Goal: Task Accomplishment & Management: Manage account settings

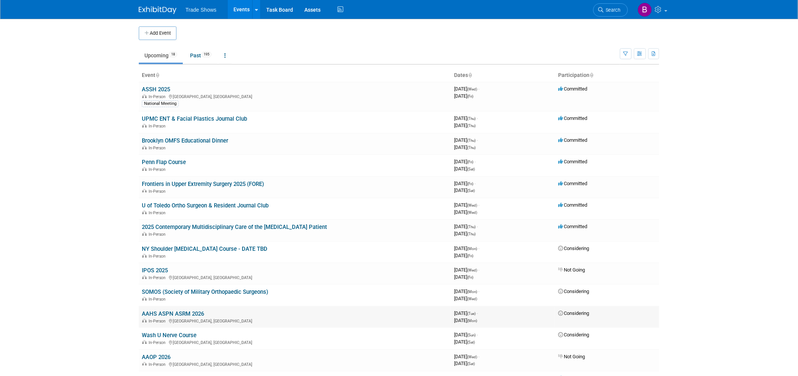
click at [173, 310] on link "AAHS ASPN ASRM 2026" at bounding box center [173, 313] width 62 height 7
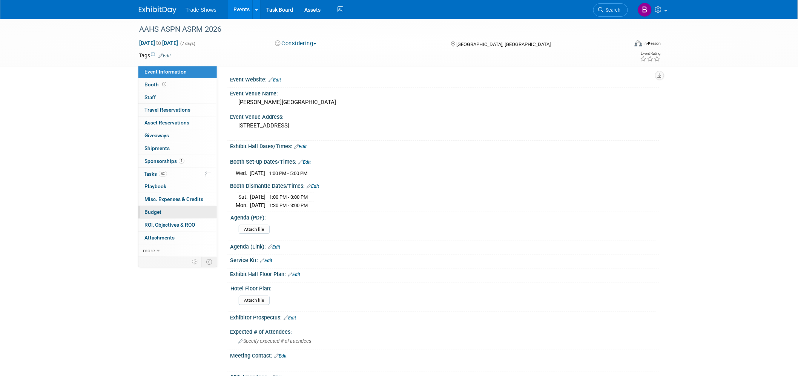
click at [153, 210] on span "Budget" at bounding box center [152, 212] width 17 height 6
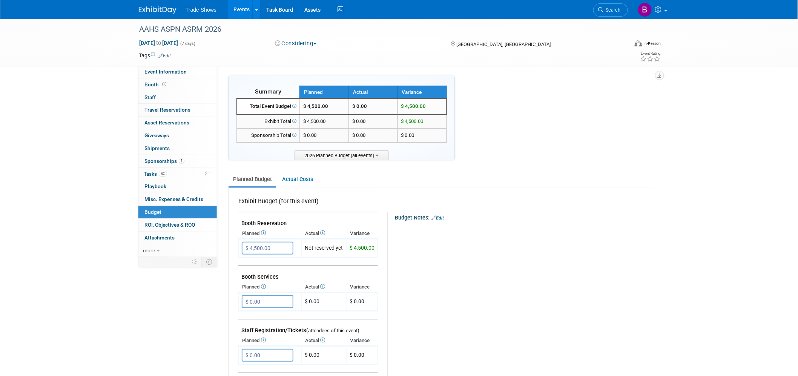
click at [438, 216] on link "Edit" at bounding box center [437, 217] width 12 height 5
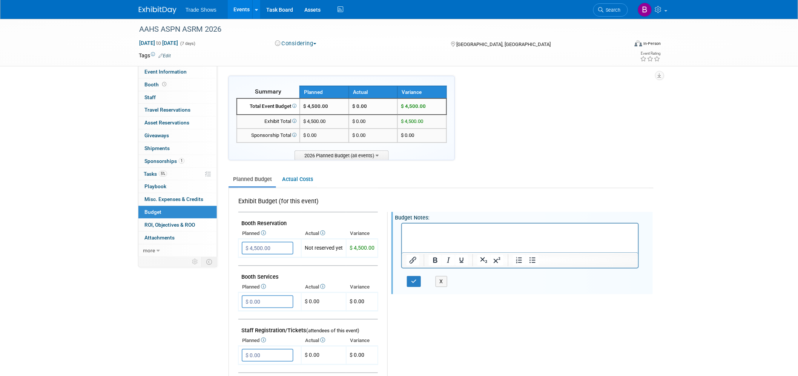
click at [445, 232] on p "Rich Text Area. Press ALT-0 for help." at bounding box center [519, 230] width 227 height 8
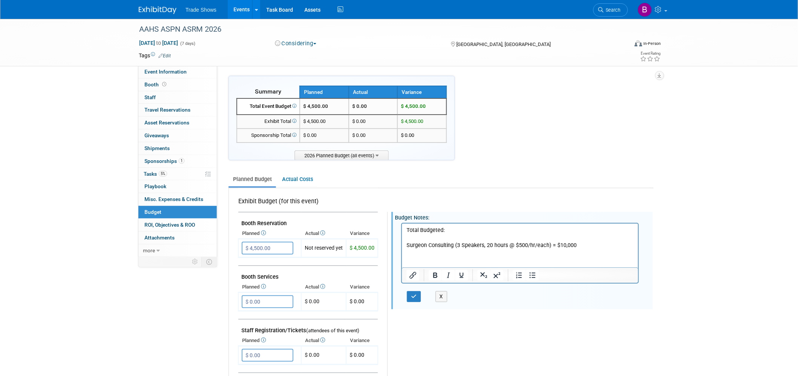
click at [445, 232] on p "Total Budgeted:" at bounding box center [519, 230] width 227 height 8
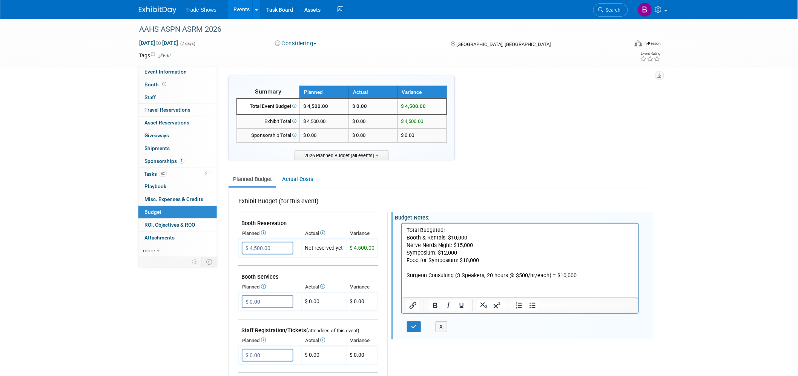
drag, startPoint x: 446, startPoint y: 253, endPoint x: 471, endPoint y: 257, distance: 25.7
click at [446, 253] on p "Symposium: $12,000" at bounding box center [519, 253] width 227 height 8
click at [468, 262] on p "Food for Symposium: $10,000" at bounding box center [519, 260] width 227 height 8
click at [486, 262] on p "Food for Symposium: $13,000" at bounding box center [519, 260] width 227 height 8
click at [415, 325] on button "button" at bounding box center [414, 326] width 14 height 11
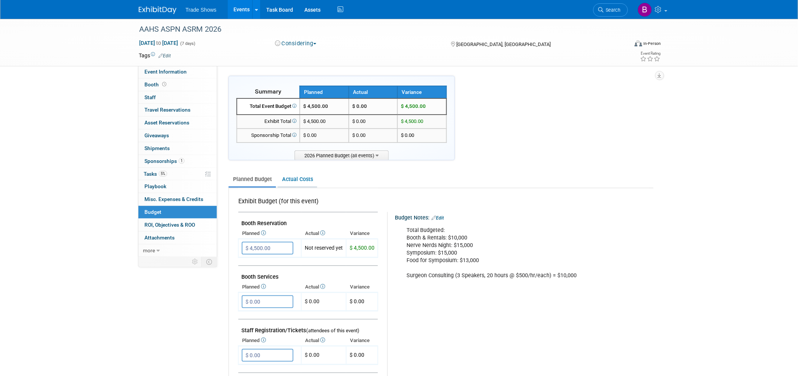
click at [297, 177] on link "Actual Costs" at bounding box center [298, 179] width 40 height 14
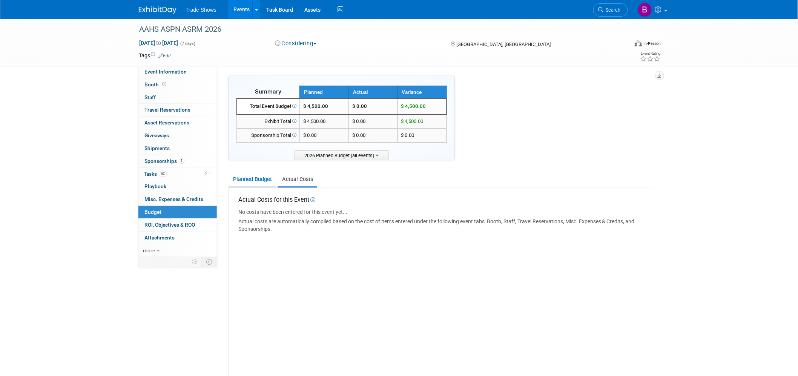
click at [263, 174] on link "Planned Budget" at bounding box center [253, 179] width 48 height 14
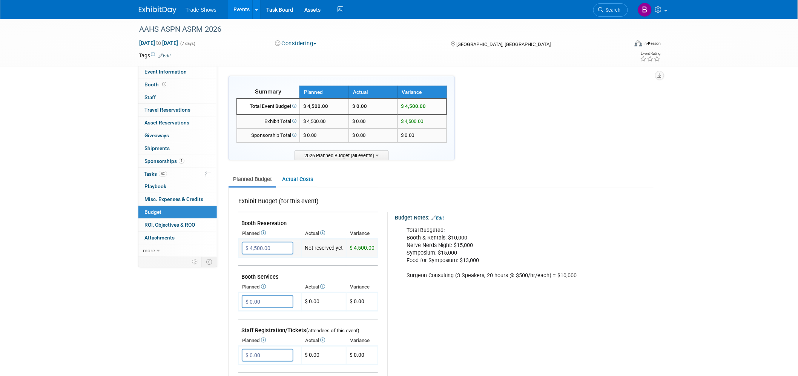
click at [277, 249] on input "$ 4,500.00" at bounding box center [268, 248] width 52 height 13
click at [267, 304] on input "$ 0.00" at bounding box center [268, 301] width 52 height 13
click at [440, 215] on link "Edit" at bounding box center [437, 217] width 12 height 5
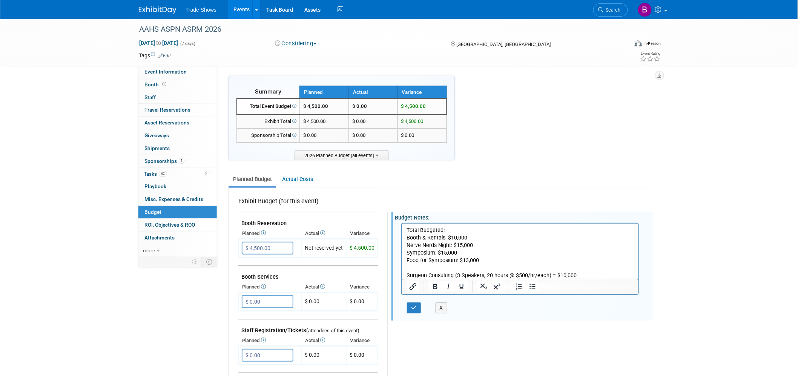
click at [477, 235] on p "Total Budgeted: Booth & Rentals: $10,000 Nerve Nerds Night: $15,000 Symposium: …" at bounding box center [519, 252] width 227 height 53
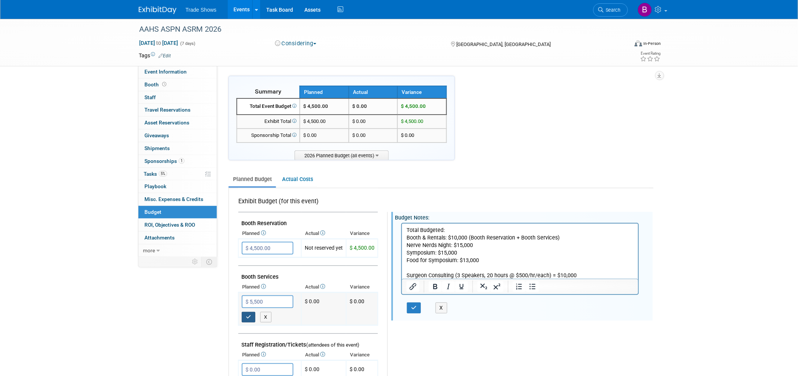
type input "$ 5,500.00"
click at [249, 314] on icon "button" at bounding box center [248, 316] width 5 height 5
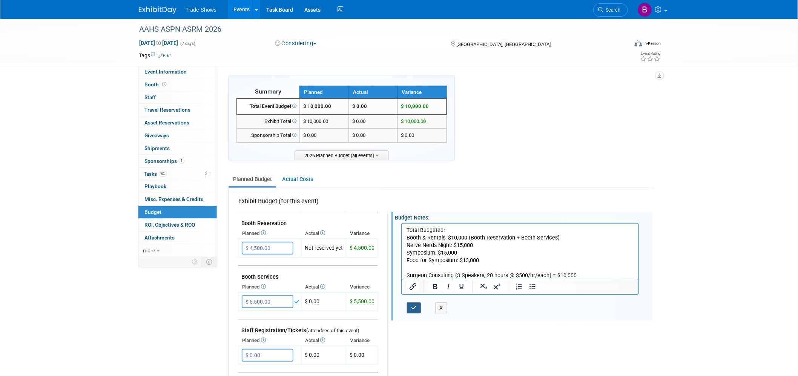
click at [416, 307] on button "button" at bounding box center [414, 307] width 14 height 11
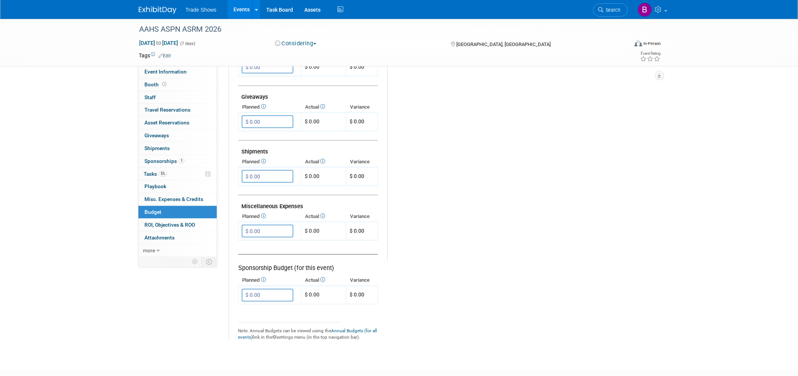
scroll to position [376, 0]
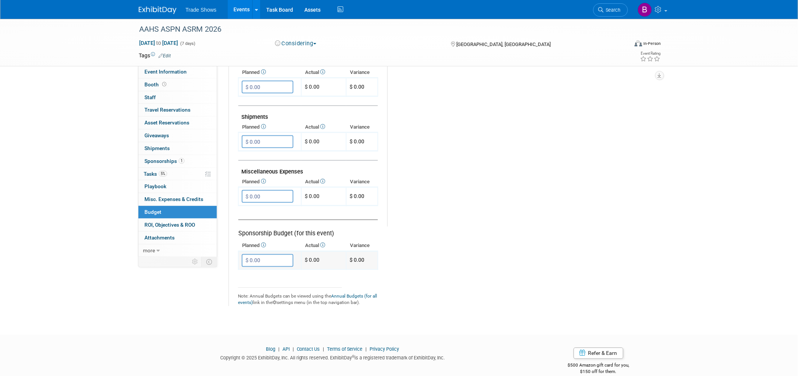
click at [261, 254] on input "$ 0.00" at bounding box center [268, 260] width 52 height 13
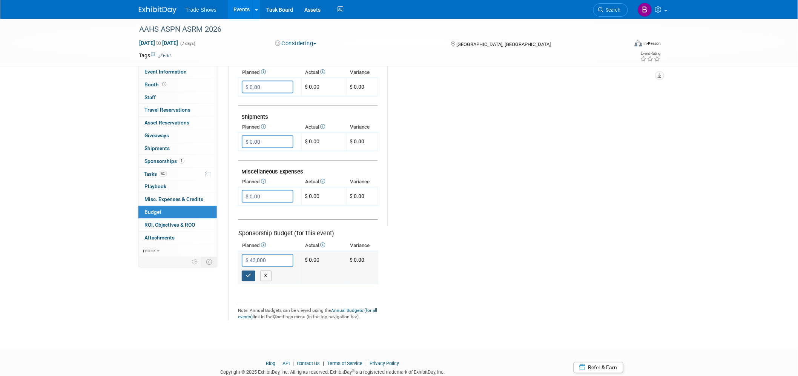
type input "$ 43,000.00"
click at [244, 271] on button "button" at bounding box center [249, 276] width 14 height 11
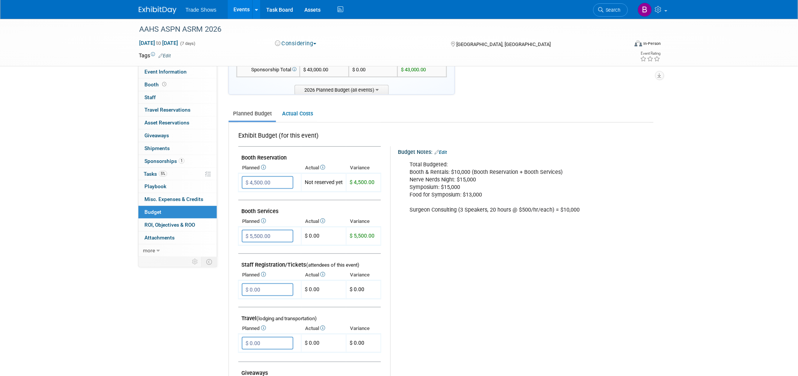
scroll to position [0, 0]
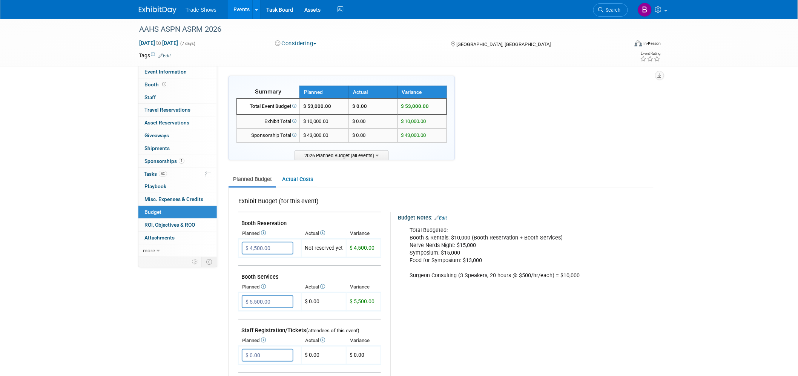
click at [443, 217] on link "Edit" at bounding box center [440, 217] width 12 height 5
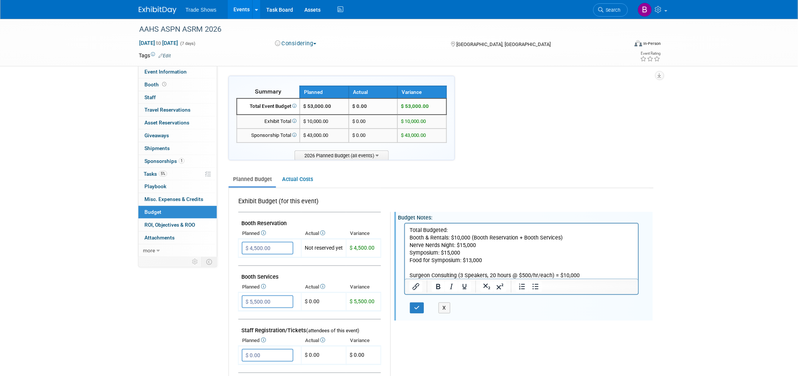
click at [408, 275] on html "Total Budgeted: Booth & Rentals: $10,000 (Booth Reservation + Booth Services) N…" at bounding box center [521, 251] width 233 height 56
click at [413, 309] on button "button" at bounding box center [417, 307] width 14 height 11
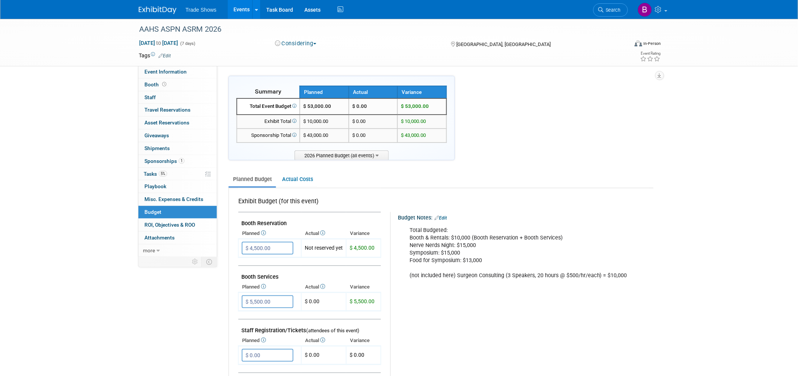
click at [444, 215] on link "Edit" at bounding box center [440, 217] width 12 height 5
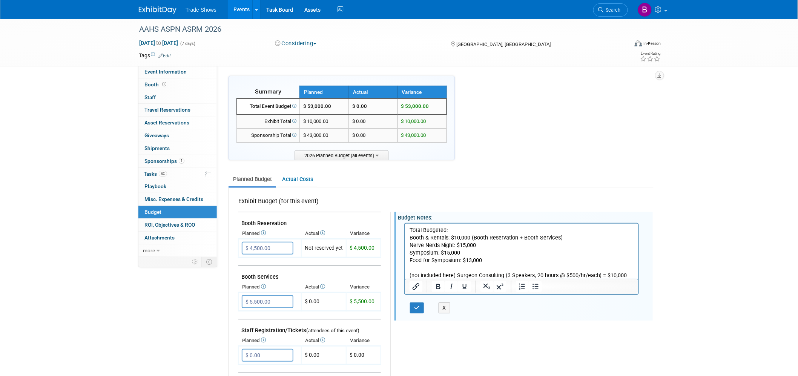
click at [457, 230] on p "Total Budgeted: Booth & Rentals: $10,000 (Booth Reservation + Booth Services) N…" at bounding box center [521, 252] width 224 height 53
click at [418, 304] on button "button" at bounding box center [417, 307] width 14 height 11
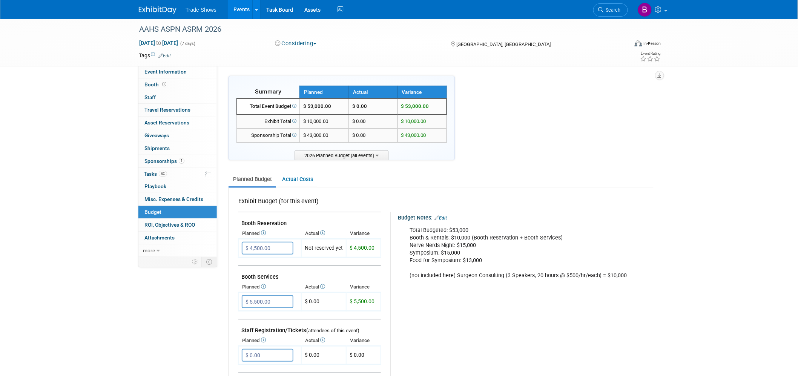
click at [444, 219] on link "Edit" at bounding box center [440, 217] width 12 height 5
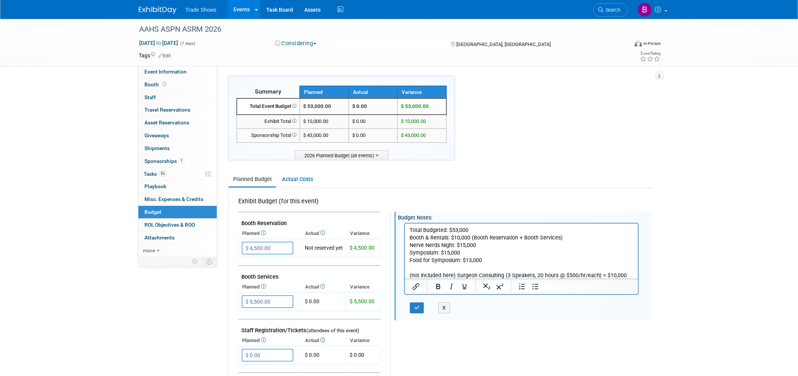
click at [463, 255] on p "Total Budgeted: $53,000 Booth & Rentals: $10,000 (Booth Reservation + Booth Ser…" at bounding box center [521, 252] width 224 height 53
click at [484, 254] on p "Total Budgeted: $53,000 Booth & Rentals: $10,000 (Booth Reservation + Booth Ser…" at bounding box center [521, 252] width 224 height 53
click at [412, 302] on button "button" at bounding box center [417, 307] width 14 height 11
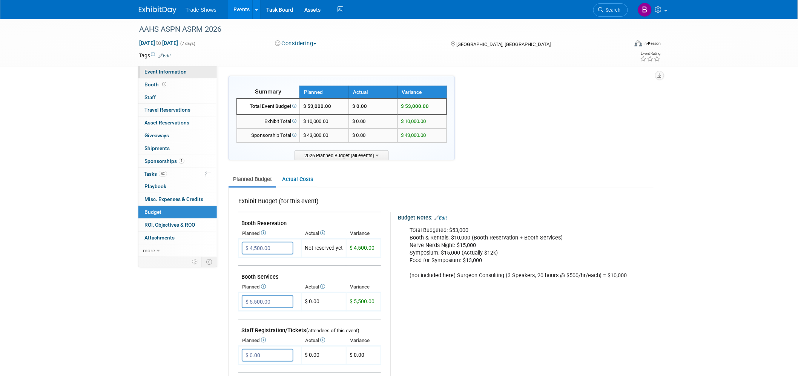
click at [178, 72] on span "Event Information" at bounding box center [165, 72] width 42 height 6
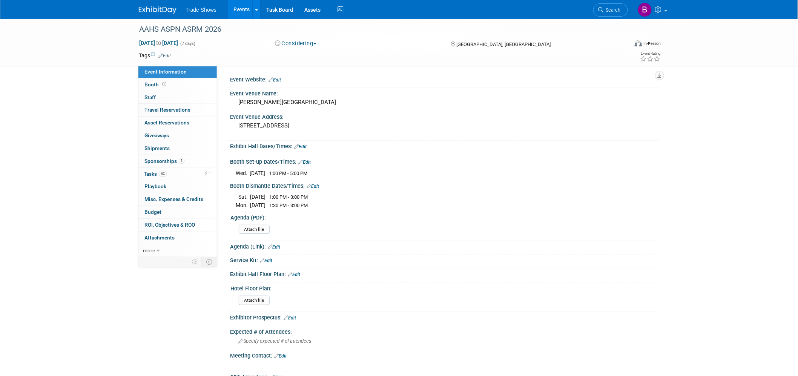
click at [276, 80] on link "Edit" at bounding box center [274, 79] width 12 height 5
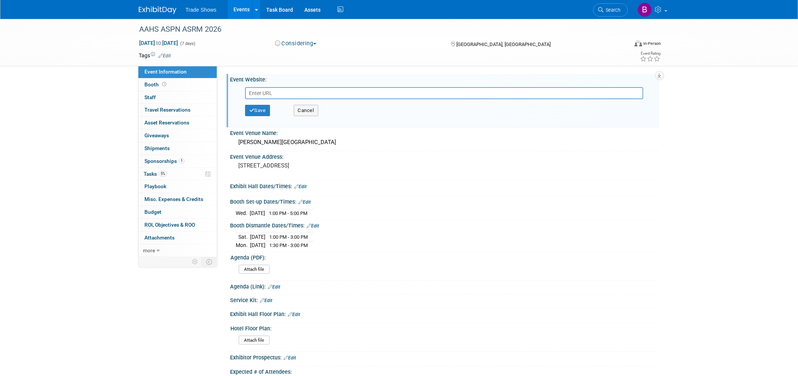
click at [276, 94] on input "text" at bounding box center [444, 93] width 398 height 12
type input "https://meeting.handsurgery.org/Industry/"
click at [264, 109] on button "Save" at bounding box center [257, 110] width 25 height 11
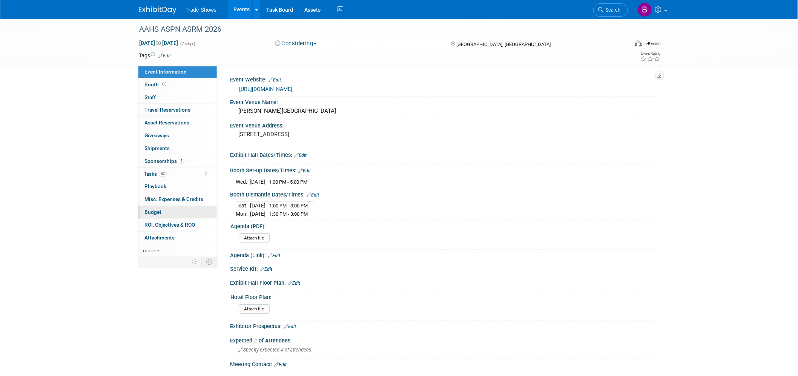
click at [153, 207] on link "Budget" at bounding box center [177, 212] width 78 height 12
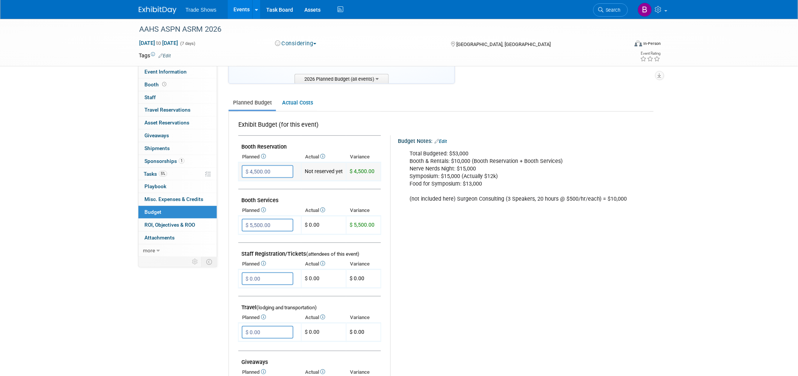
scroll to position [84, 0]
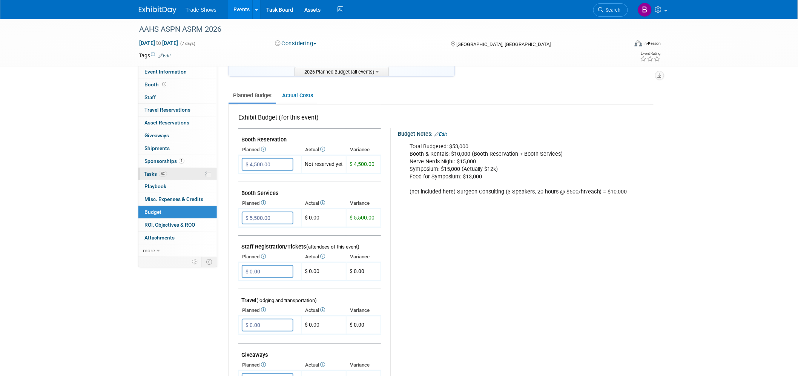
click at [163, 174] on span "5%" at bounding box center [163, 174] width 8 height 6
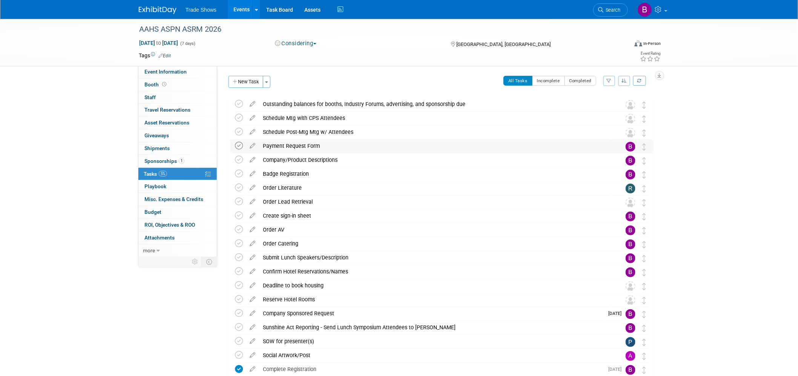
click at [239, 147] on icon at bounding box center [239, 146] width 8 height 8
click at [239, 315] on icon at bounding box center [239, 313] width 8 height 8
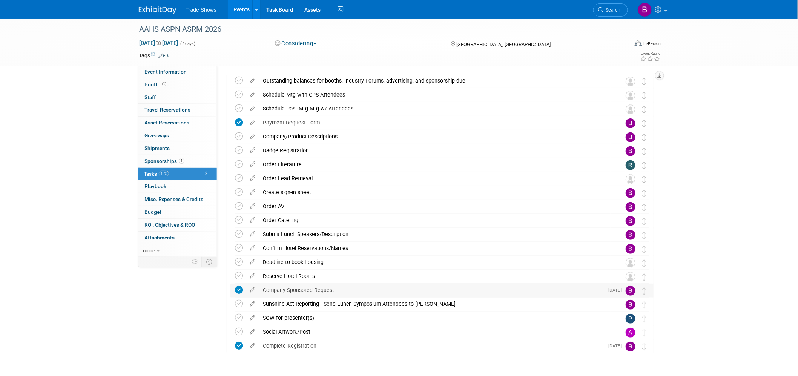
scroll to position [42, 0]
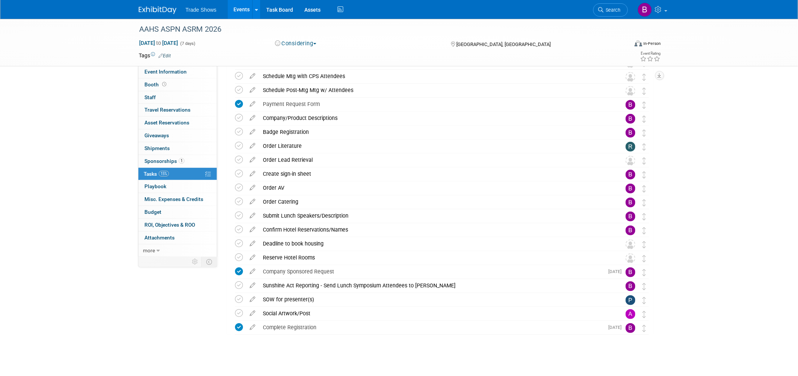
click at [171, 9] on img at bounding box center [158, 10] width 38 height 8
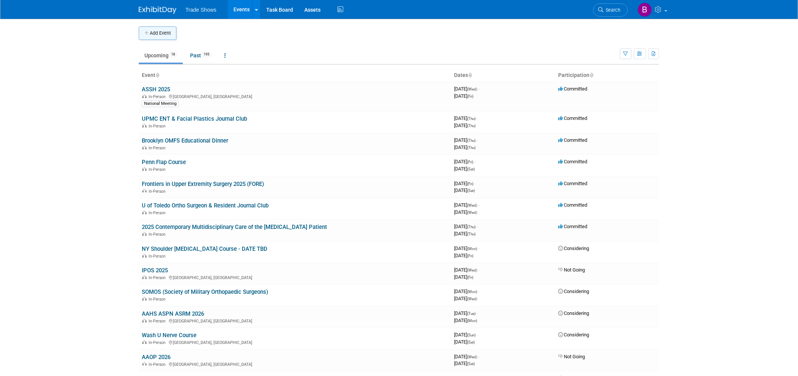
click at [163, 32] on button "Add Event" at bounding box center [158, 33] width 38 height 14
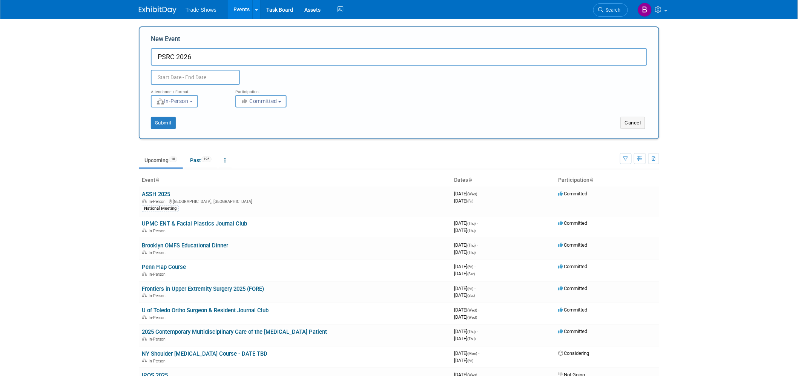
type input "PSRC 2026"
click at [189, 75] on input "text" at bounding box center [195, 77] width 89 height 15
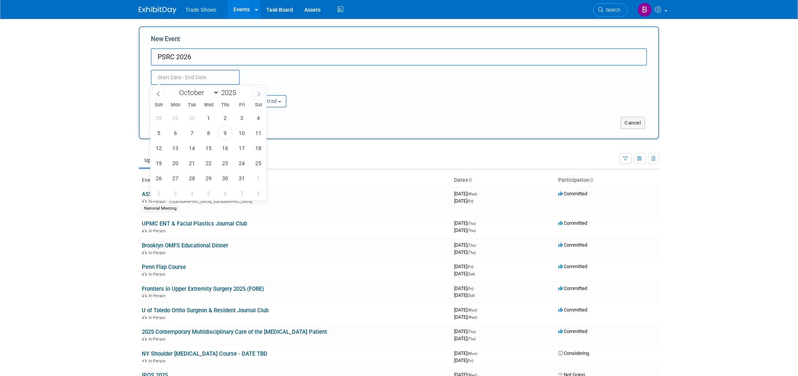
click at [256, 95] on icon at bounding box center [258, 93] width 5 height 5
select select "11"
click at [256, 95] on icon at bounding box center [258, 93] width 5 height 5
type input "2026"
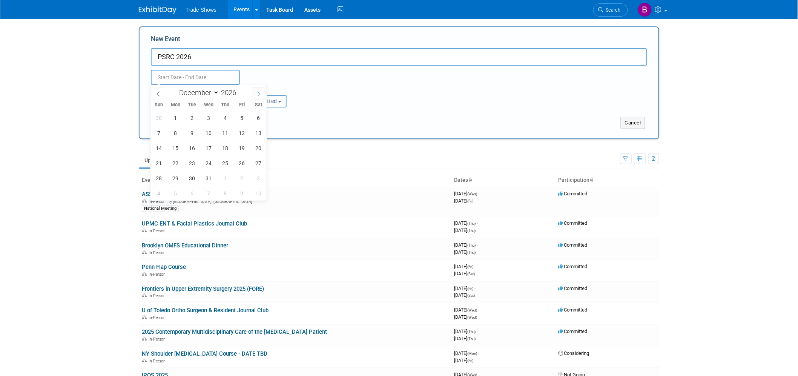
click at [256, 95] on icon at bounding box center [258, 93] width 5 height 5
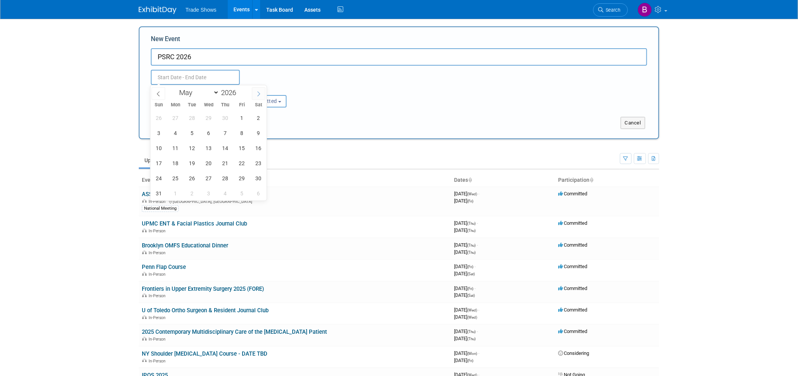
select select "5"
click at [229, 120] on span "4" at bounding box center [225, 117] width 15 height 15
click at [159, 133] on span "7" at bounding box center [159, 133] width 15 height 15
type input "Jun 4, 2026 to Jun 7, 2026"
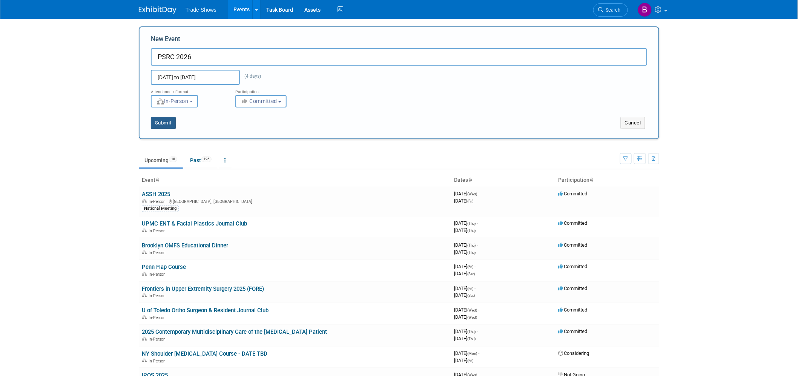
click at [164, 122] on button "Submit" at bounding box center [163, 123] width 25 height 12
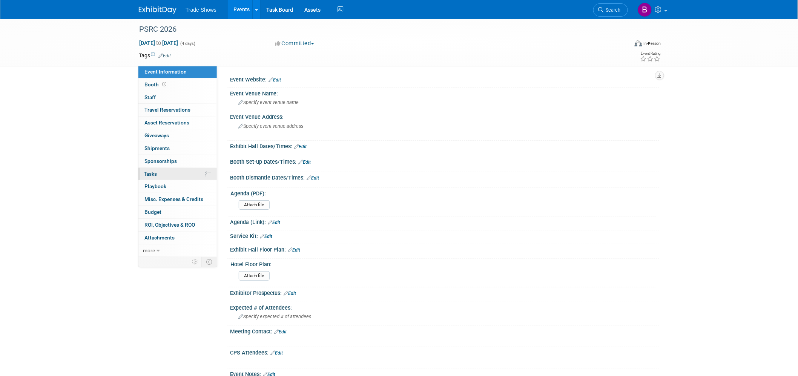
click at [162, 176] on link "0% Tasks 0%" at bounding box center [177, 174] width 78 height 12
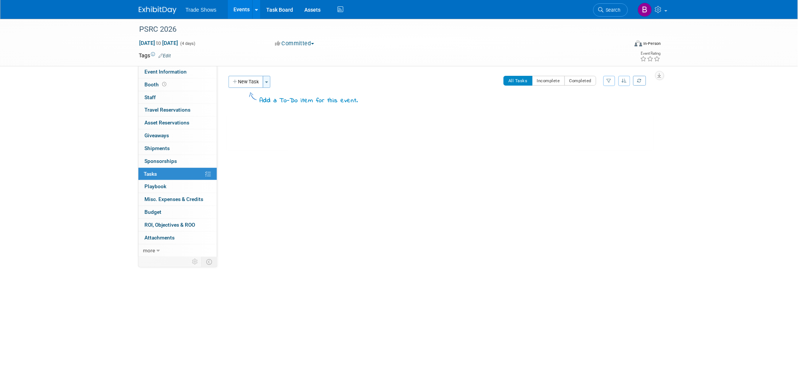
click at [269, 78] on button "Toggle Dropdown" at bounding box center [267, 82] width 8 height 12
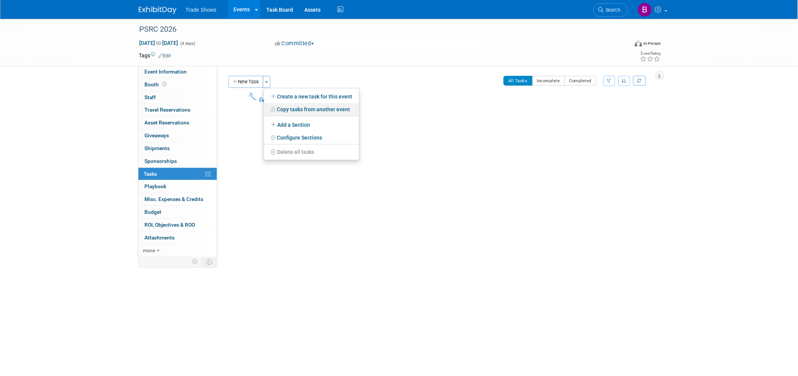
click at [314, 111] on link "Copy tasks from another event" at bounding box center [311, 109] width 95 height 13
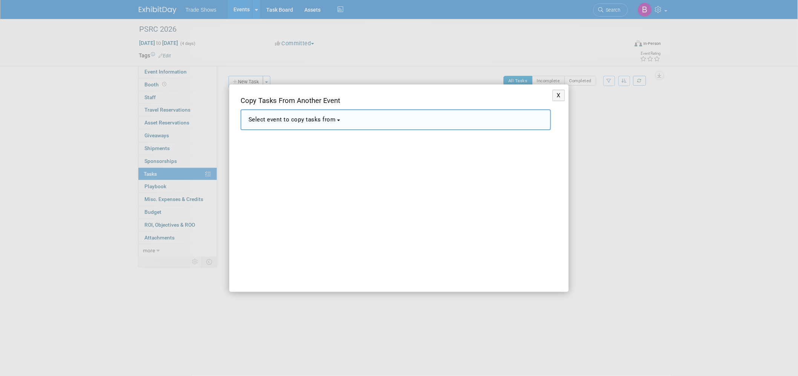
click at [311, 122] on span "Select event to copy tasks from" at bounding box center [291, 119] width 87 height 7
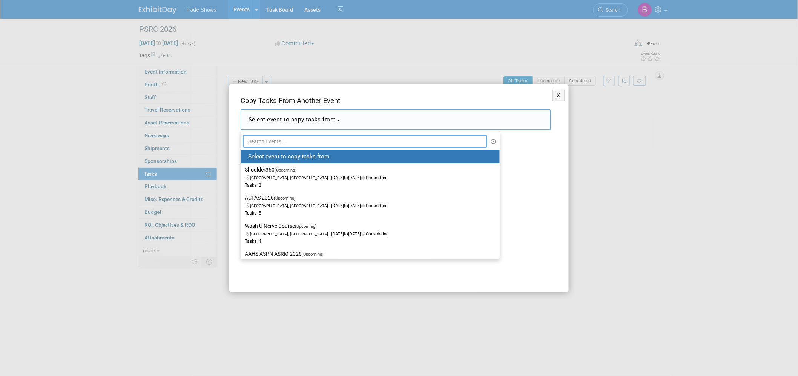
click at [273, 140] on input "text" at bounding box center [365, 141] width 244 height 13
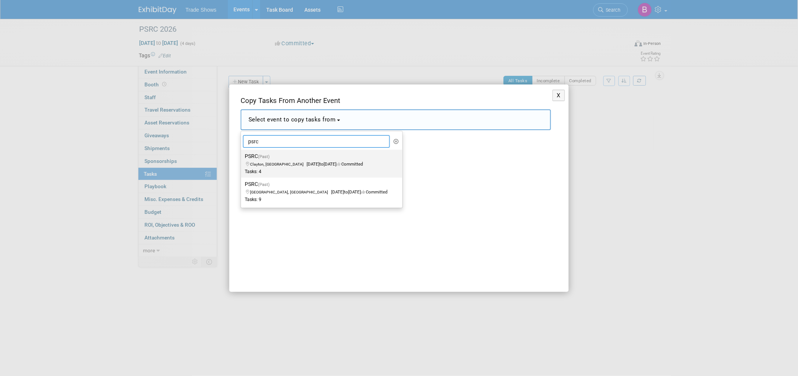
type input "psrc"
click at [283, 167] on label "PSRC (Past) Clayton, MO May 1, 2025 to May 4, 2025 Committed Tasks: 4" at bounding box center [320, 163] width 150 height 25
click at [242, 159] on input "PSRC (Past) Clayton, MO May 1, 2025 to May 4, 2025 Committed Tasks: 4" at bounding box center [239, 156] width 5 height 5
select select "11133532"
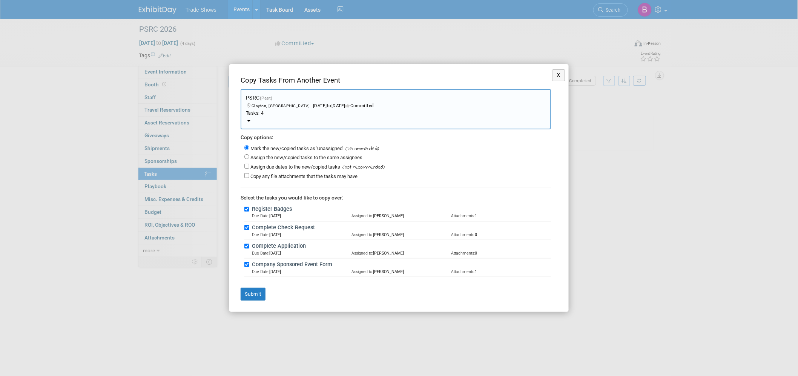
click at [331, 160] on label "Assign the new/copied tasks to the same assignees" at bounding box center [306, 158] width 112 height 6
click at [249, 159] on input "Assign the new/copied tasks to the same assignees" at bounding box center [246, 156] width 5 height 5
radio input "true"
click at [253, 294] on button "Submit" at bounding box center [253, 294] width 25 height 13
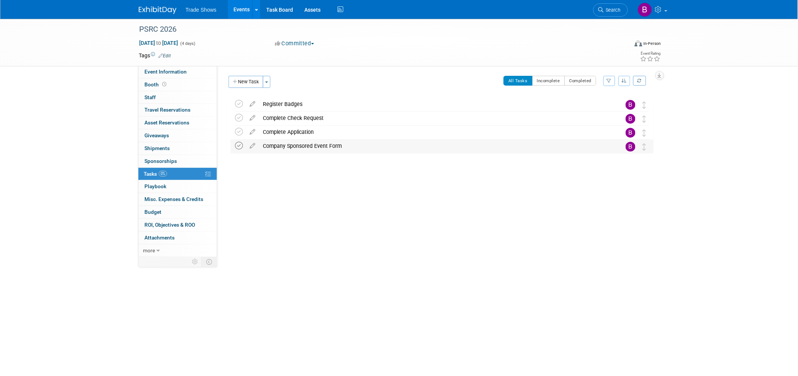
click at [240, 146] on icon at bounding box center [239, 146] width 8 height 8
click at [332, 232] on div "Event Website: Edit Event Venue Name: Specify event venue name Event Venue Addr…" at bounding box center [438, 162] width 442 height 192
click at [236, 81] on icon "button" at bounding box center [235, 82] width 5 height 5
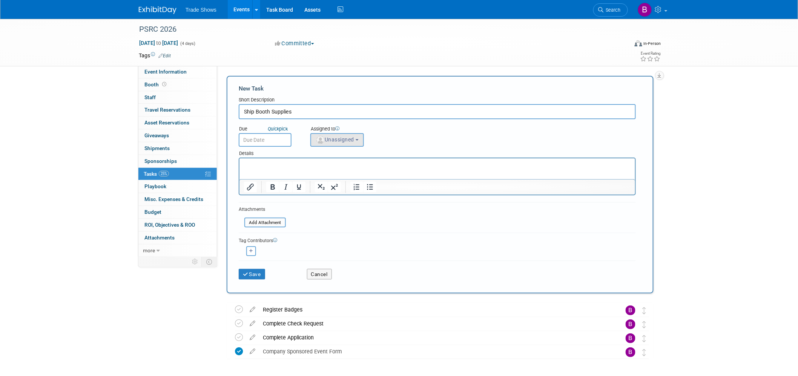
type input "Ship Booth Supplies"
click at [355, 141] on button "Unassigned" at bounding box center [337, 140] width 54 height 14
click at [348, 186] on label "Becca Rensi (me)" at bounding box center [346, 187] width 65 height 12
click at [312, 186] on input "Becca Rensi (me)" at bounding box center [309, 186] width 5 height 5
select select "ea71e12e-5ca3-4b49-8008-3a5742e0e7c7"
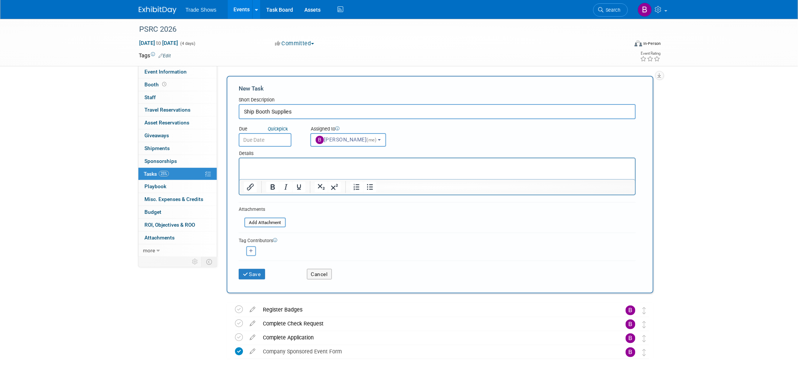
click at [286, 164] on p "Rich Text Area. Press ALT-0 for help." at bounding box center [437, 165] width 387 height 8
click at [267, 141] on input "text" at bounding box center [265, 140] width 53 height 14
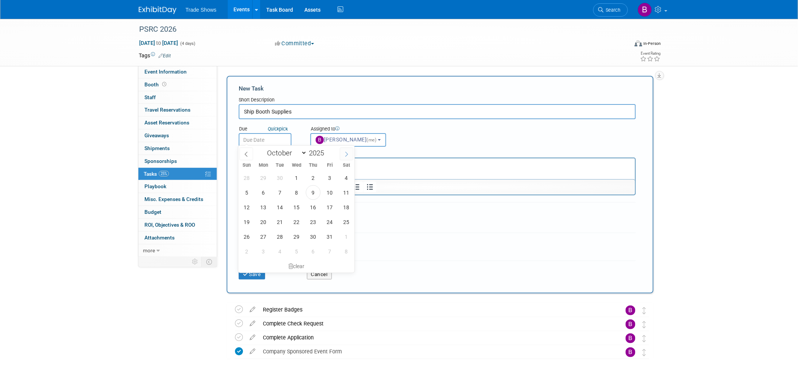
click at [346, 154] on icon at bounding box center [346, 154] width 5 height 5
select select "11"
click at [346, 154] on icon at bounding box center [346, 154] width 5 height 5
type input "2026"
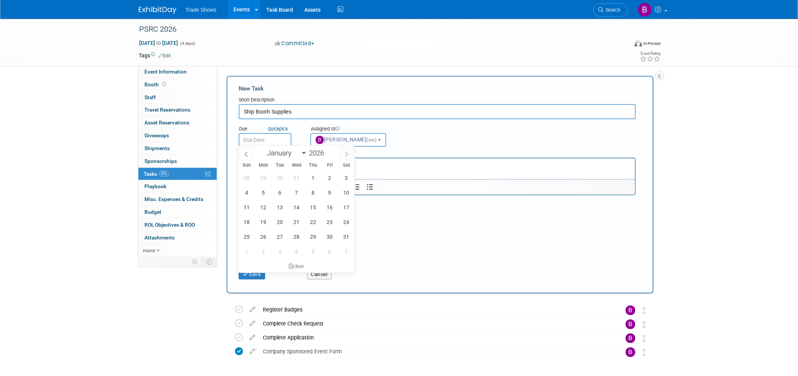
click at [346, 154] on icon at bounding box center [346, 154] width 5 height 5
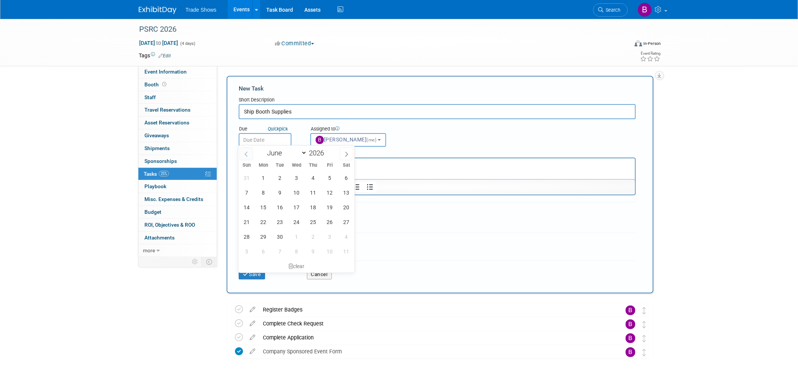
click at [247, 153] on icon at bounding box center [246, 154] width 5 height 5
select select "4"
click at [275, 211] on span "12" at bounding box center [280, 207] width 15 height 15
type input "May 12, 2026"
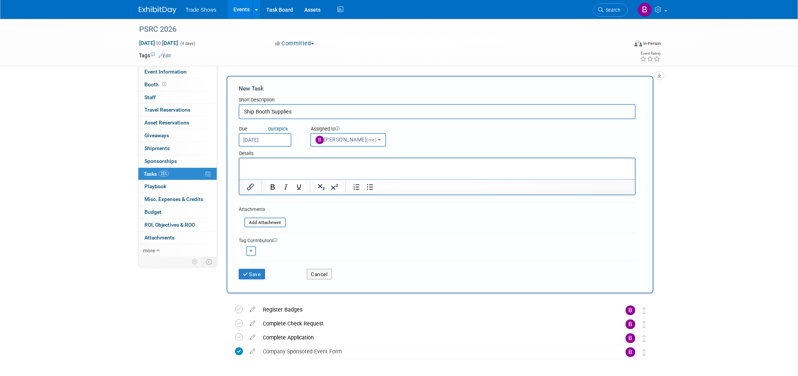
click at [266, 167] on p "Rich Text Area. Press ALT-0 for help." at bounding box center [437, 165] width 387 height 8
click at [295, 107] on input "Ship Booth Supplies" at bounding box center [437, 111] width 397 height 15
type input "Ship Booth Supplies - Figure out"
drag, startPoint x: 283, startPoint y: 230, endPoint x: 272, endPoint y: 234, distance: 11.6
click at [281, 231] on form "New Task Short Description Ship Booth Supplies - Figure out Due Quick pick May …" at bounding box center [440, 184] width 403 height 200
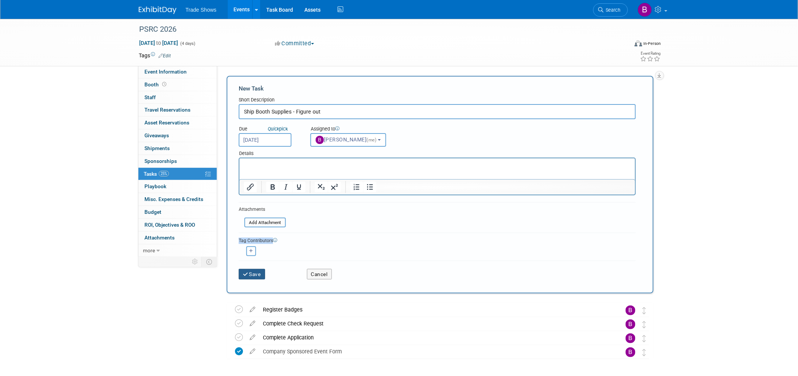
click at [254, 270] on button "Save" at bounding box center [252, 274] width 26 height 11
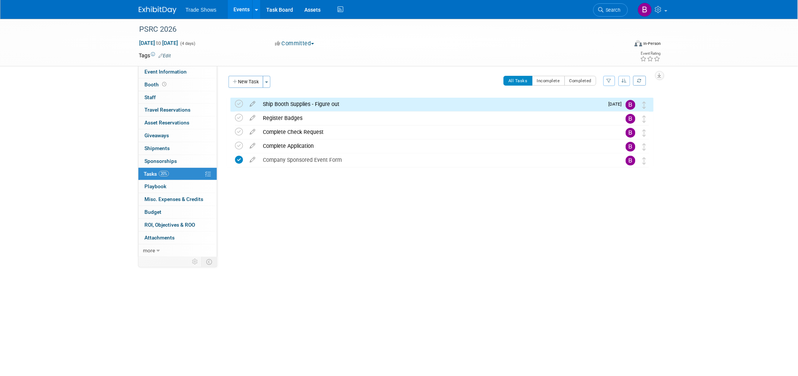
click at [267, 270] on div "PSRC 2026 Jun 4, 2026 to Jun 7, 2026 (4 days) Jun 4, 2026 to Jun 7, 2026 Commit…" at bounding box center [399, 166] width 798 height 295
click at [308, 308] on div "PSRC 2026 Jun 4, 2026 to Jun 7, 2026 (4 days) Jun 4, 2026 to Jun 7, 2026 Commit…" at bounding box center [399, 166] width 798 height 295
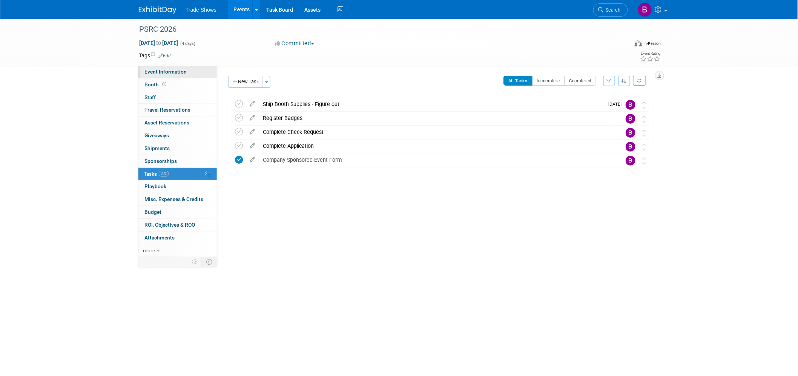
click at [159, 72] on span "Event Information" at bounding box center [165, 72] width 42 height 6
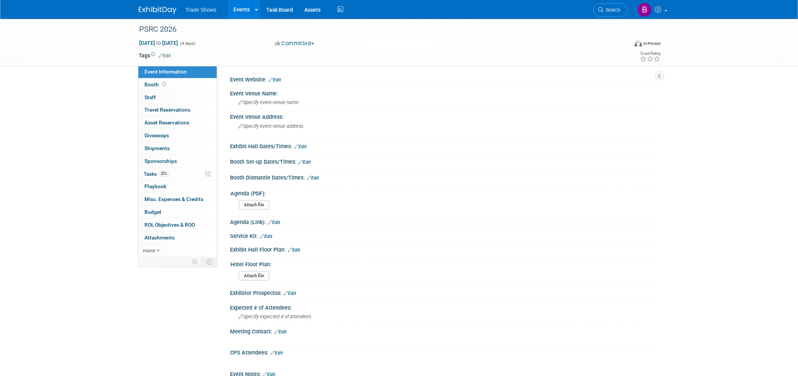
click at [16, 180] on div "PSRC 2026 Jun 4, 2026 to Jun 7, 2026 (4 days) Jun 4, 2026 to Jun 7, 2026 Commit…" at bounding box center [399, 277] width 798 height 516
click at [277, 80] on link "Edit" at bounding box center [274, 79] width 12 height 5
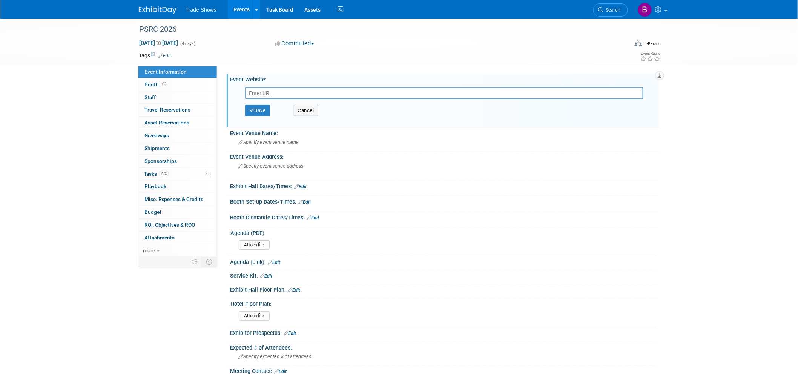
click at [273, 90] on input "text" at bounding box center [444, 93] width 398 height 12
type input "https://ps-rc.org/meeting/Industry/"
click at [265, 107] on button "Save" at bounding box center [257, 110] width 25 height 11
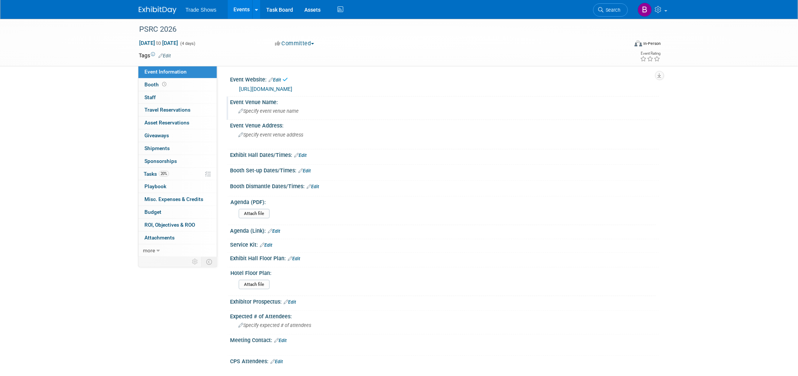
click at [266, 115] on div "Specify event venue name" at bounding box center [445, 111] width 418 height 12
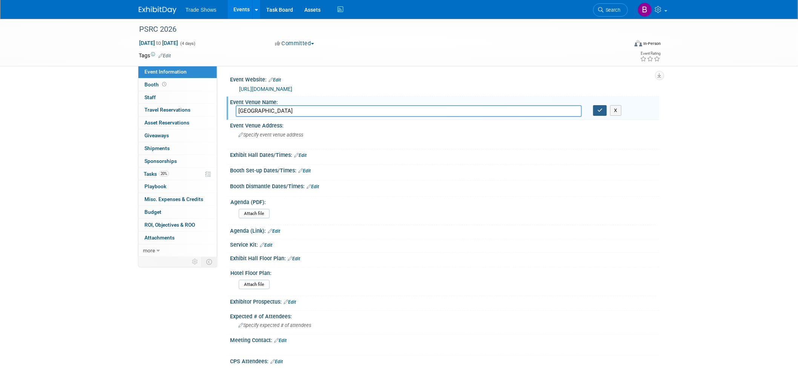
type input "Loews Hollywood Hotel"
click at [601, 110] on icon "button" at bounding box center [599, 110] width 5 height 5
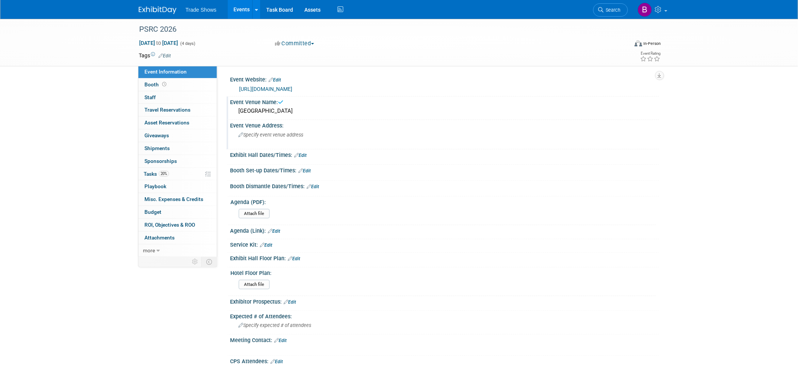
click at [299, 132] on span "Specify event venue address" at bounding box center [270, 135] width 65 height 6
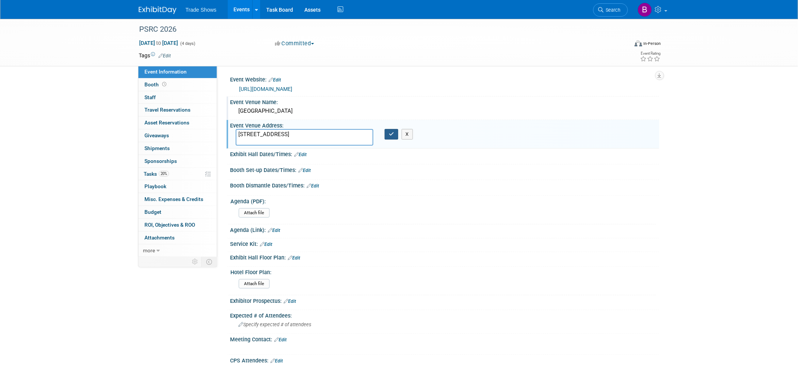
type textarea "1755 Highland Ave Los Angeles, CA"
click at [391, 137] on button "button" at bounding box center [392, 134] width 14 height 11
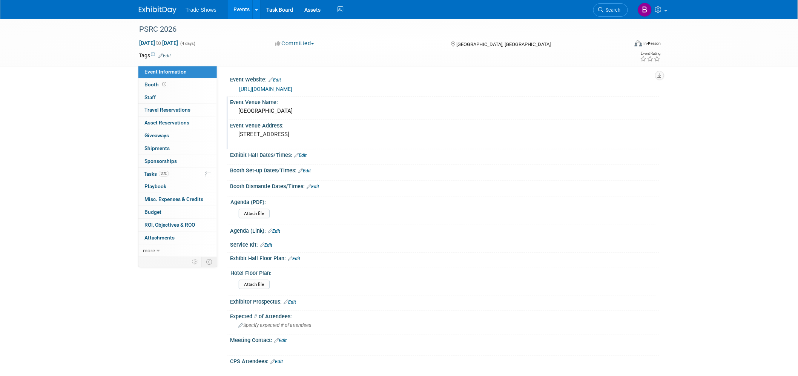
drag, startPoint x: 178, startPoint y: 9, endPoint x: 173, endPoint y: 8, distance: 5.8
click at [178, 9] on div at bounding box center [162, 7] width 47 height 14
click at [171, 9] on img at bounding box center [158, 10] width 38 height 8
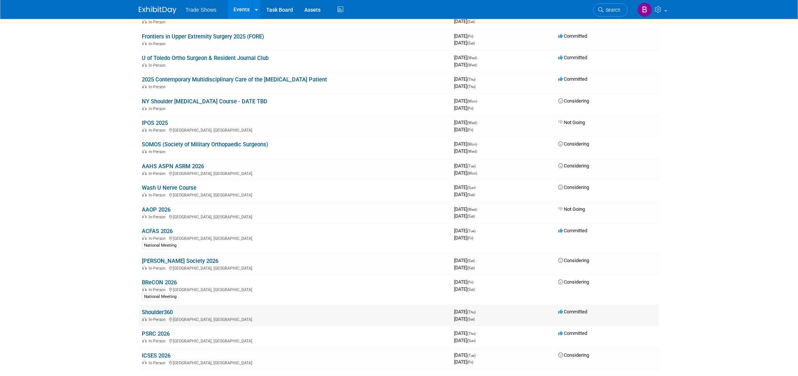
scroll to position [167, 0]
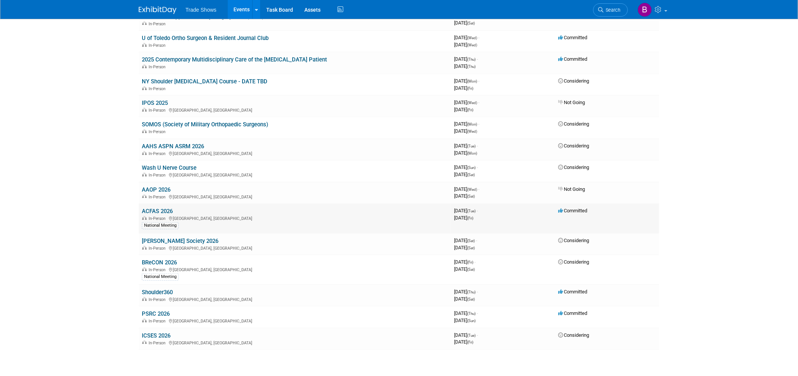
click at [168, 208] on link "ACFAS 2026" at bounding box center [157, 211] width 31 height 7
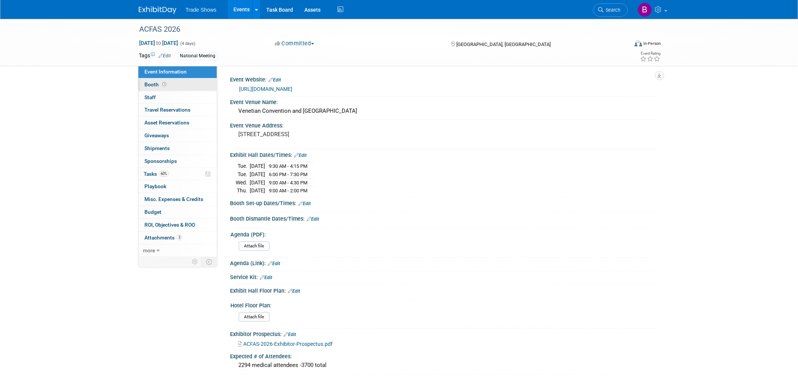
click at [168, 81] on link "Booth" at bounding box center [177, 84] width 78 height 12
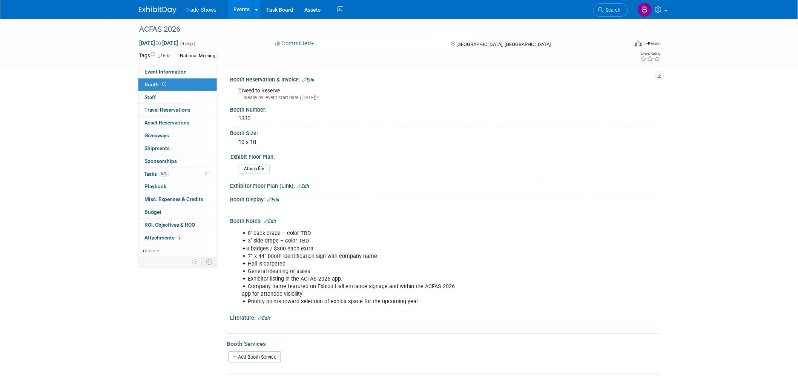
click at [317, 77] on div "Booth Reservation & Invoice: Edit" at bounding box center [444, 79] width 429 height 10
click at [311, 80] on link "Edit" at bounding box center [308, 79] width 12 height 5
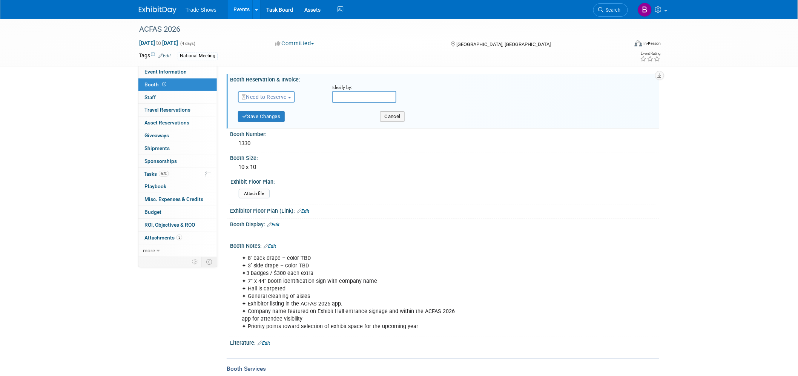
click at [273, 97] on span "Need to Reserve" at bounding box center [264, 97] width 45 height 6
click at [269, 116] on link "Reserved" at bounding box center [278, 120] width 81 height 11
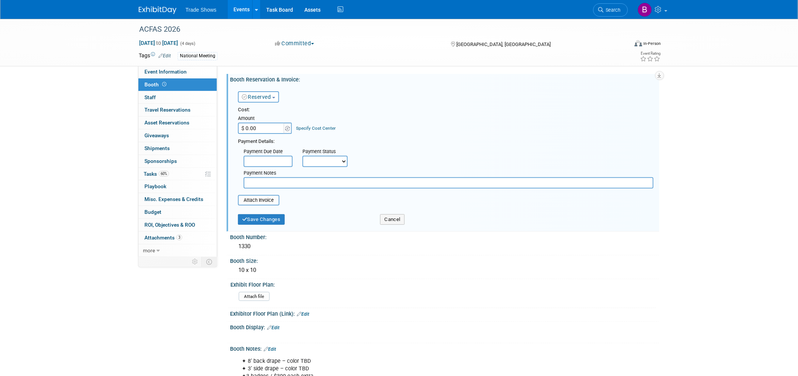
click at [269, 124] on input "$ 0.00" at bounding box center [261, 128] width 47 height 11
type input "$ 3,850.00"
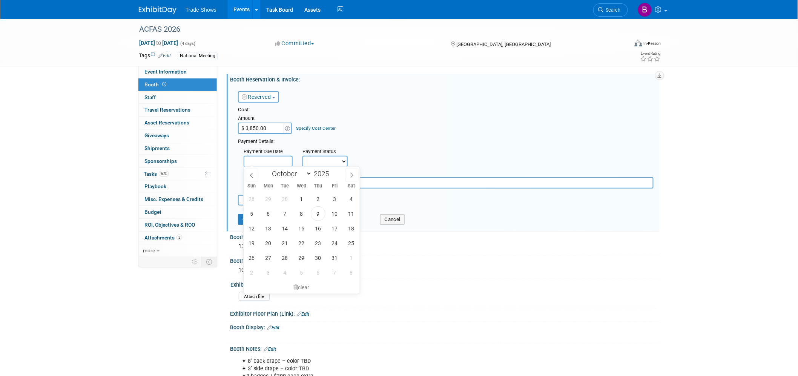
click at [265, 160] on input "text" at bounding box center [268, 161] width 49 height 11
click at [316, 216] on span "9" at bounding box center [318, 213] width 15 height 15
type input "Oct 9, 2025"
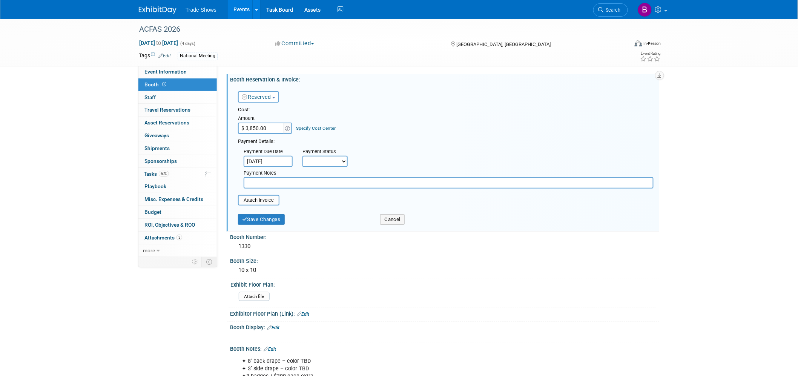
click at [331, 161] on select "Not Paid Yet Partially Paid Paid in Full" at bounding box center [324, 161] width 45 height 11
select select "1"
click at [302, 156] on select "Not Paid Yet Partially Paid Paid in Full" at bounding box center [324, 161] width 45 height 11
click at [291, 182] on input "text" at bounding box center [449, 182] width 410 height 11
type input "check request sent 9/3"
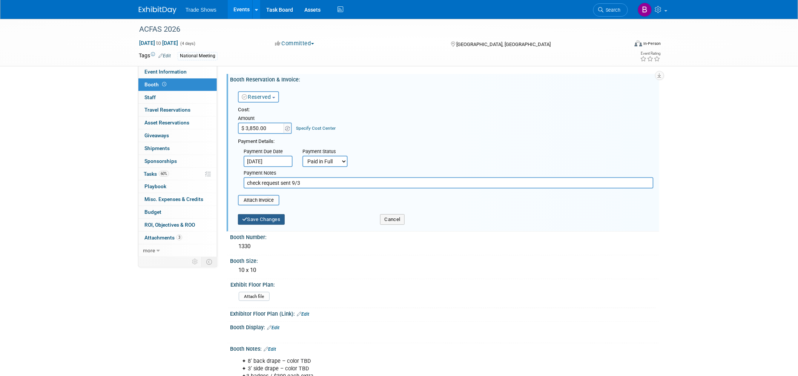
click at [279, 218] on button "Save Changes" at bounding box center [261, 219] width 47 height 11
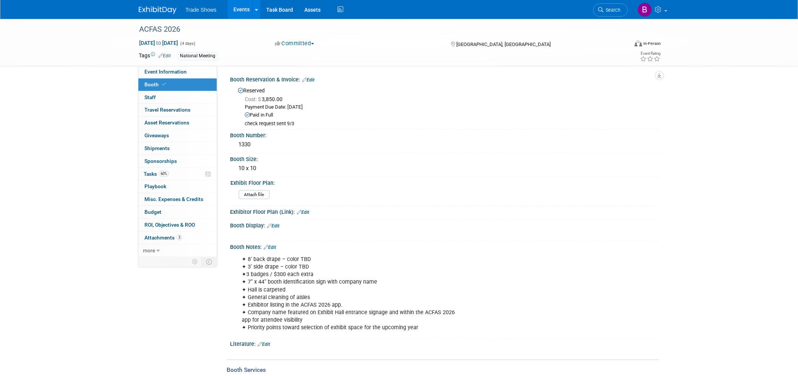
click at [309, 81] on link "Edit" at bounding box center [308, 79] width 12 height 5
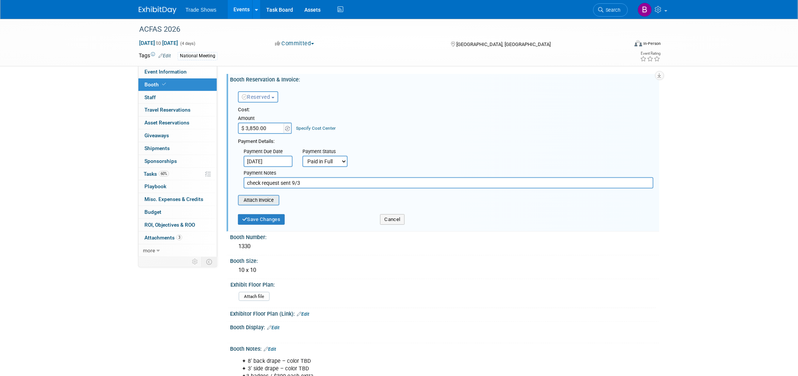
click at [270, 197] on input "file" at bounding box center [234, 200] width 90 height 9
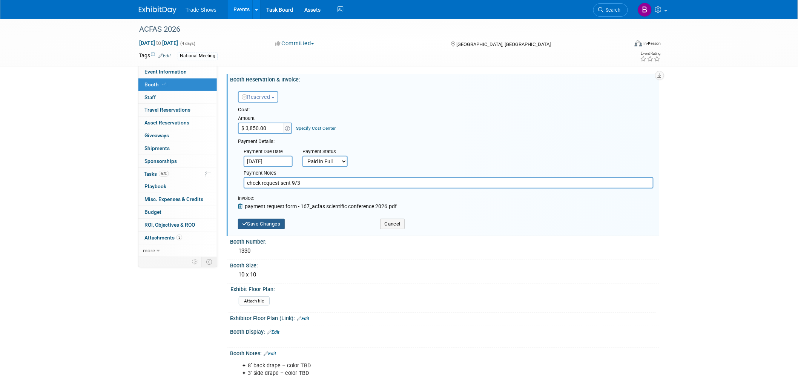
click at [278, 221] on button "Save Changes" at bounding box center [261, 224] width 47 height 11
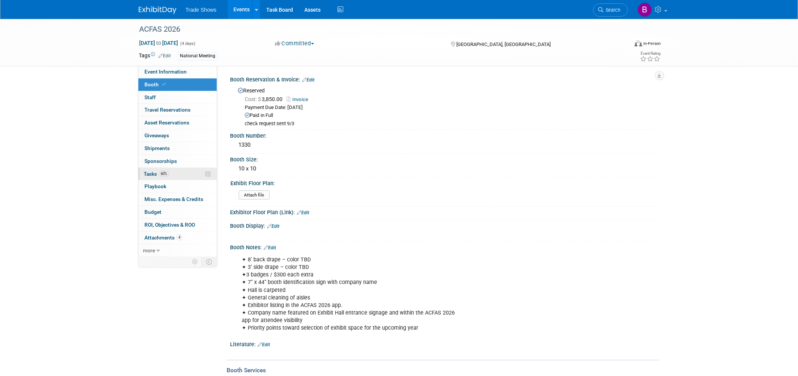
click at [175, 178] on link "60% Tasks 60%" at bounding box center [177, 174] width 78 height 12
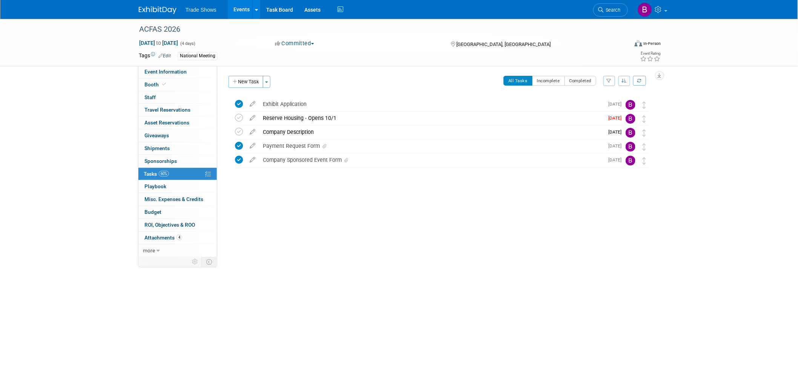
click at [470, 238] on div "Event Website: Edit https://www.acfas.org/education-professional-development/an…" at bounding box center [438, 162] width 442 height 192
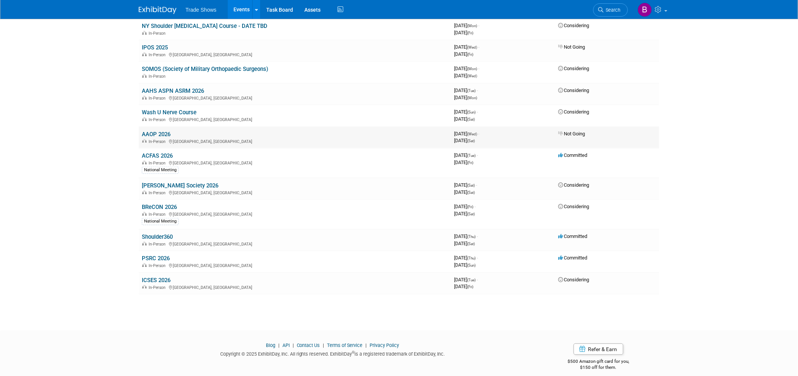
scroll to position [224, 0]
click at [157, 254] on link "PSRC 2026" at bounding box center [156, 257] width 28 height 7
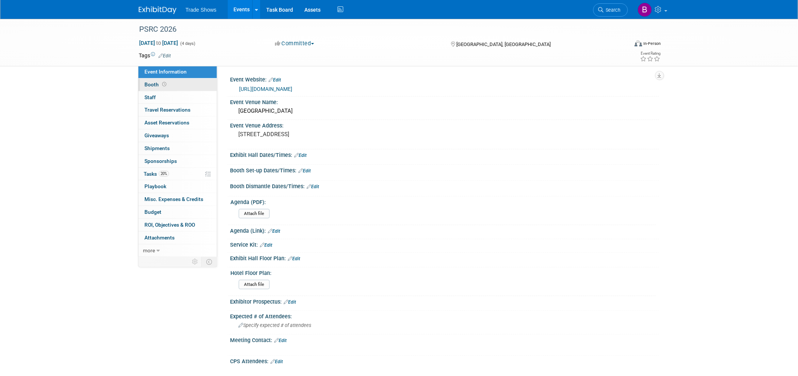
click at [171, 83] on link "Booth" at bounding box center [177, 84] width 78 height 12
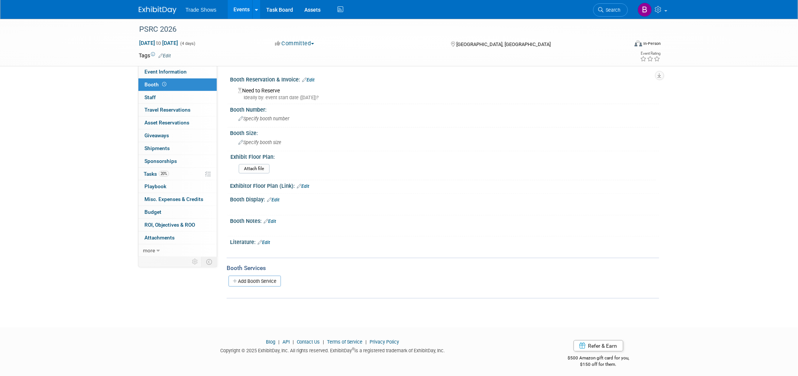
click at [274, 219] on link "Edit" at bounding box center [270, 221] width 12 height 5
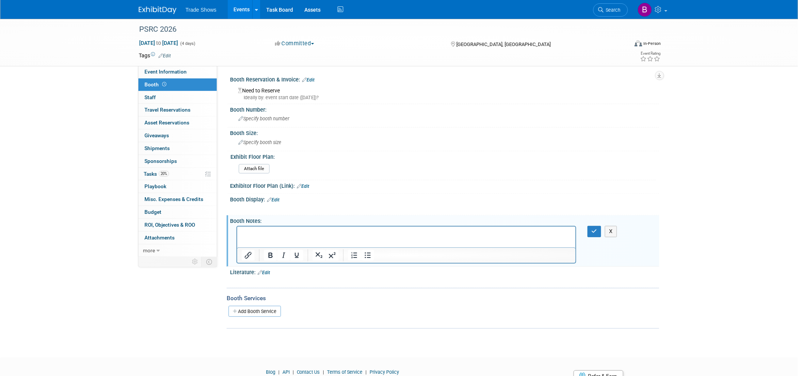
click at [275, 237] on html at bounding box center [406, 232] width 338 height 11
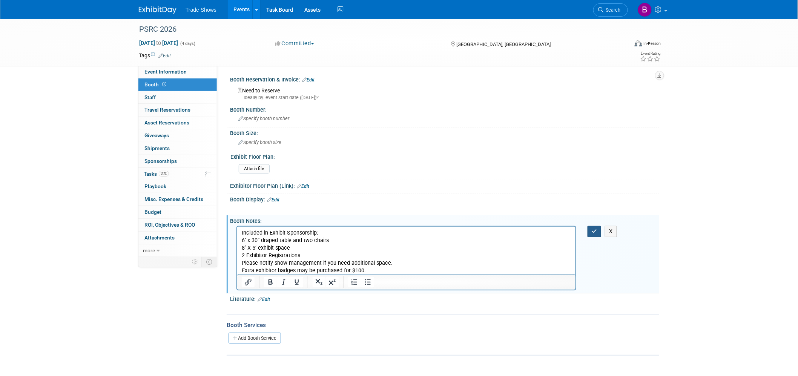
click at [595, 226] on button "button" at bounding box center [594, 231] width 14 height 11
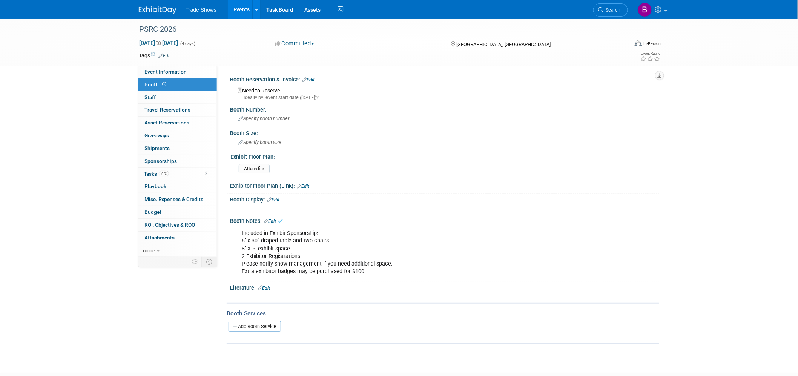
click at [313, 78] on link "Edit" at bounding box center [308, 79] width 12 height 5
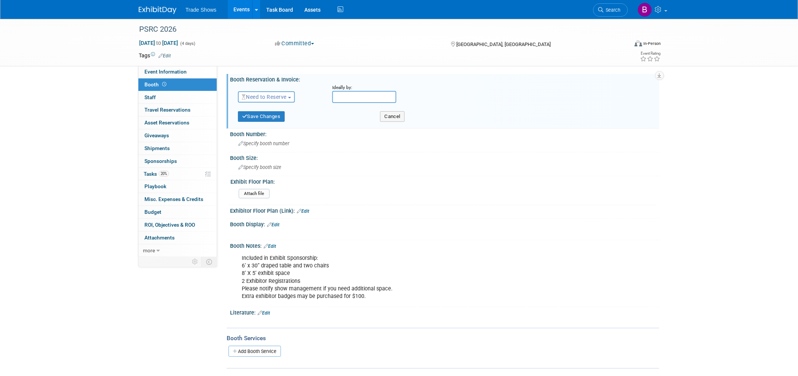
click at [261, 97] on span "Need to Reserve" at bounding box center [264, 97] width 45 height 6
click at [339, 95] on input "text" at bounding box center [364, 97] width 64 height 12
click at [401, 160] on span "16" at bounding box center [406, 164] width 15 height 15
type input "Oct 16, 2025"
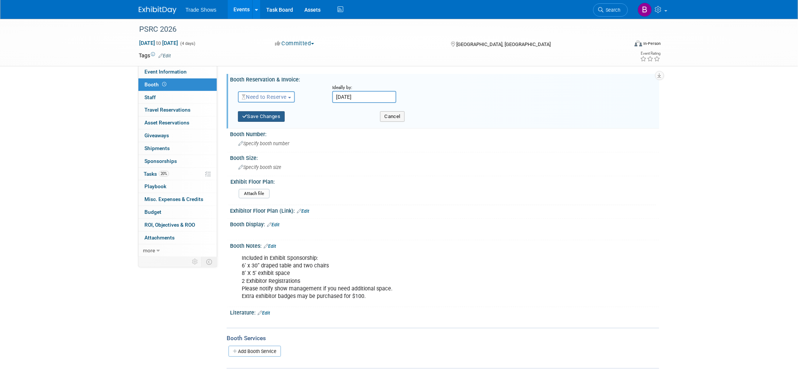
click at [259, 116] on button "Save Changes" at bounding box center [261, 116] width 47 height 11
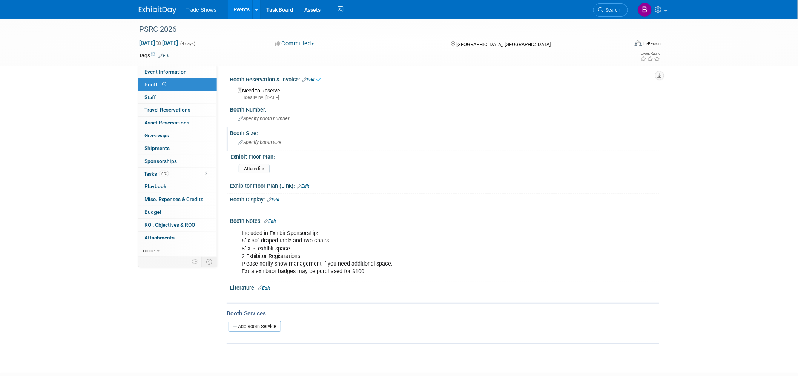
click at [258, 143] on span "Specify booth size" at bounding box center [259, 143] width 43 height 6
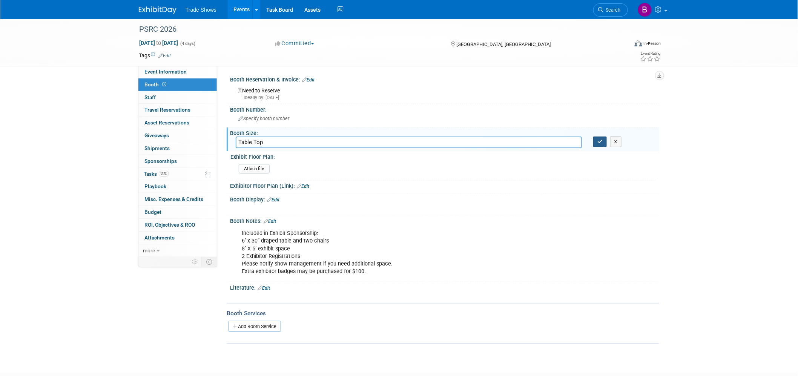
type input "Table Top"
click at [597, 142] on button "button" at bounding box center [600, 142] width 14 height 11
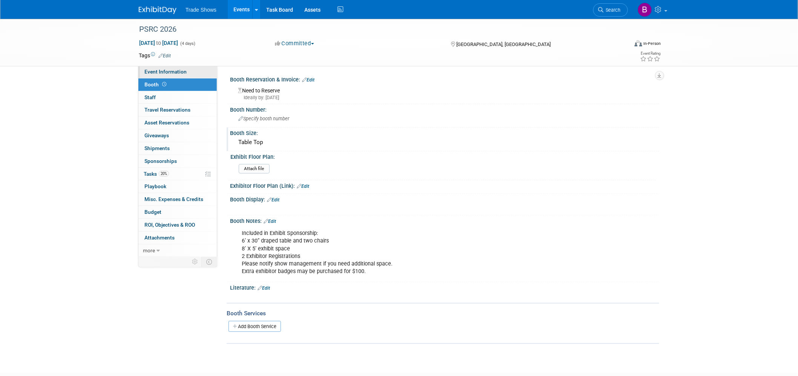
click at [181, 74] on span "Event Information" at bounding box center [165, 72] width 42 height 6
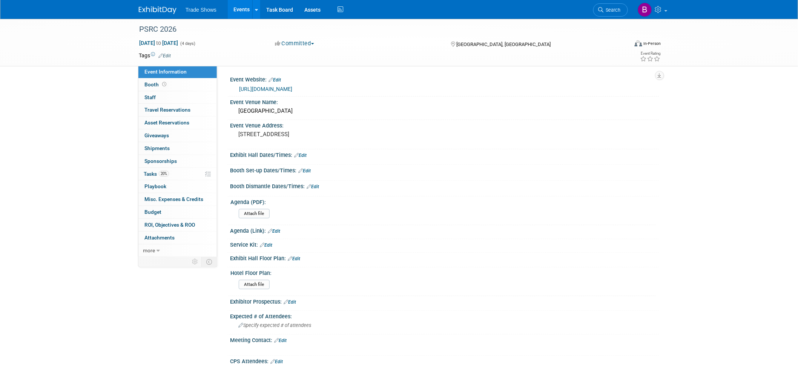
click at [304, 155] on link "Edit" at bounding box center [300, 155] width 12 height 5
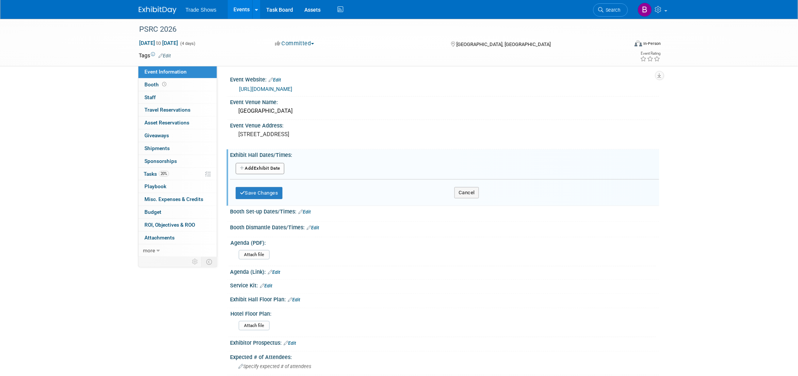
click at [271, 174] on div "Add Another Exhibit Date" at bounding box center [444, 169] width 429 height 14
click at [270, 169] on button "Add Another Exhibit Date" at bounding box center [260, 168] width 49 height 11
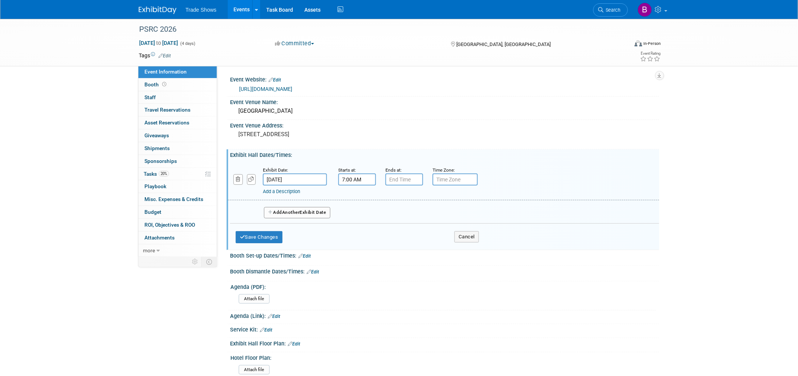
click at [348, 178] on input "7:00 AM" at bounding box center [357, 179] width 38 height 12
click at [358, 201] on span at bounding box center [355, 197] width 13 height 13
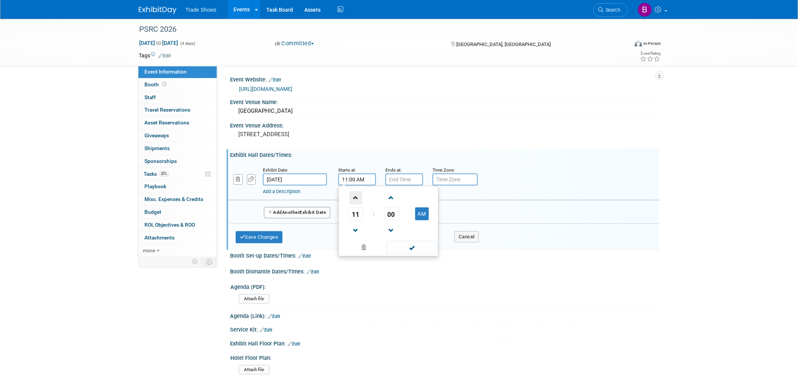
click at [358, 201] on span at bounding box center [355, 197] width 13 height 13
type input "1:00 PM"
click at [413, 244] on span at bounding box center [411, 247] width 51 height 13
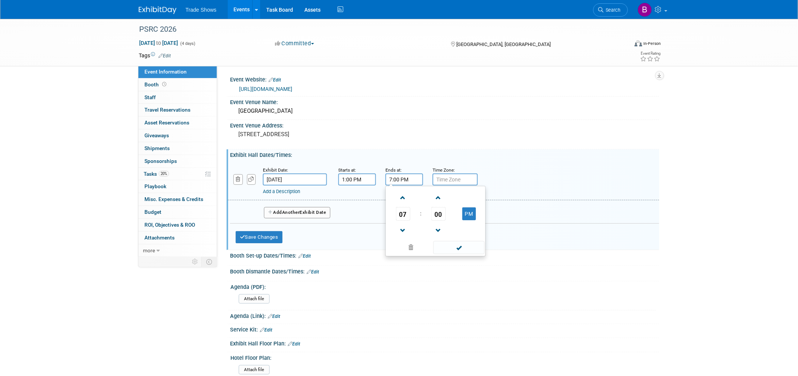
click at [401, 181] on input "7:00 PM" at bounding box center [404, 179] width 38 height 12
click at [401, 224] on span at bounding box center [402, 230] width 13 height 13
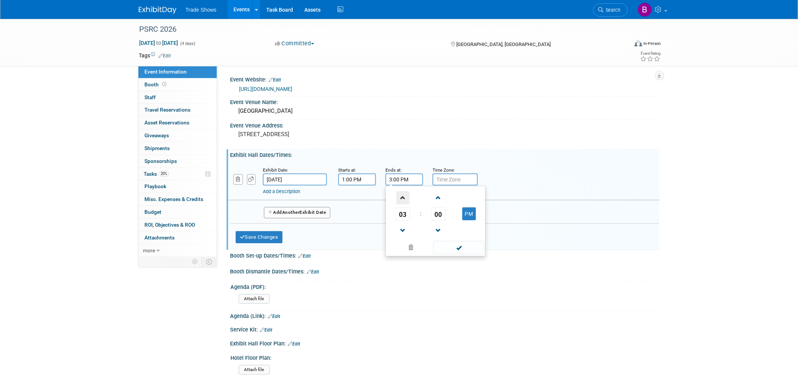
click at [406, 201] on span at bounding box center [402, 197] width 13 height 13
type input "7:00 PM"
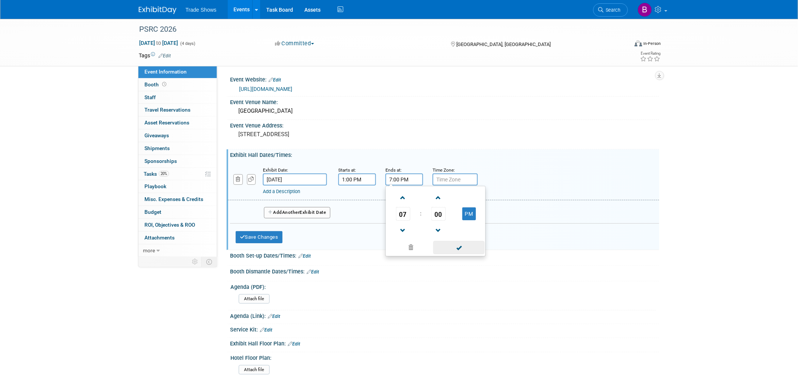
click at [451, 246] on span at bounding box center [458, 247] width 51 height 13
click at [299, 213] on span "Another" at bounding box center [291, 212] width 18 height 5
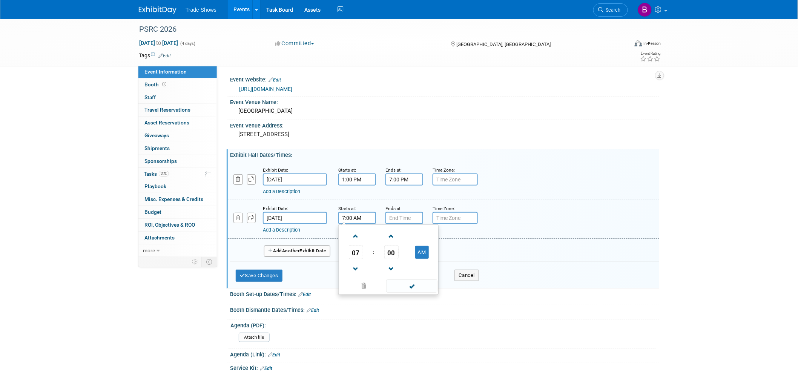
click at [359, 215] on input "7:00 AM" at bounding box center [357, 218] width 38 height 12
click at [396, 252] on span "00" at bounding box center [391, 252] width 14 height 14
click at [394, 260] on td "30" at bounding box center [400, 257] width 24 height 20
type input "7:30 AM"
click at [408, 284] on span at bounding box center [411, 285] width 51 height 13
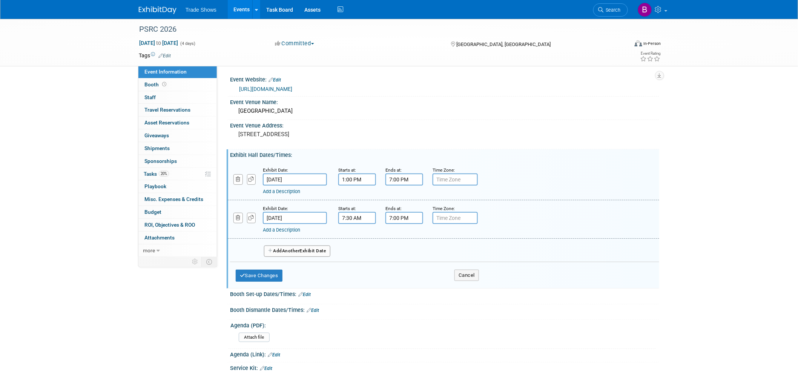
click at [411, 220] on input "7:00 PM" at bounding box center [404, 218] width 38 height 12
click at [400, 251] on span "07" at bounding box center [403, 252] width 14 height 14
click at [441, 250] on td "06" at bounding box center [448, 257] width 24 height 20
type input "6:00 PM"
click at [458, 285] on span at bounding box center [458, 285] width 51 height 13
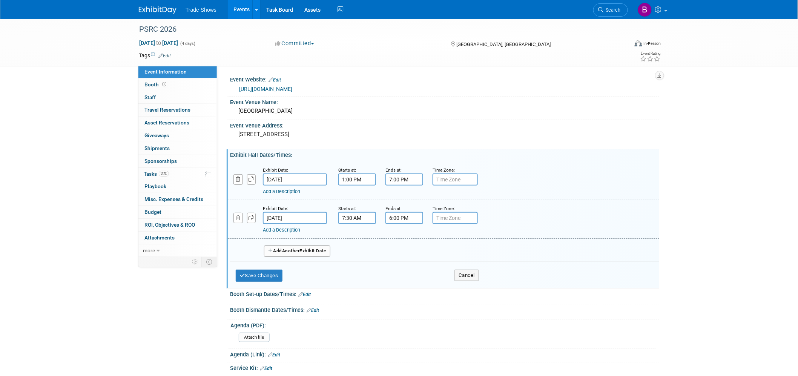
click at [302, 247] on button "Add Another Exhibit Date" at bounding box center [297, 250] width 66 height 11
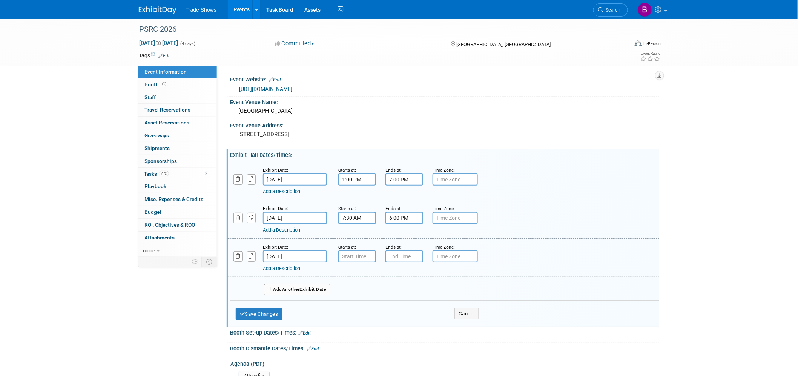
type input "7:00 AM"
click at [347, 251] on input "7:00 AM" at bounding box center [357, 256] width 38 height 12
drag, startPoint x: 406, startPoint y: 322, endPoint x: 411, endPoint y: 312, distance: 11.6
click at [408, 322] on span at bounding box center [411, 324] width 51 height 13
click at [415, 253] on input "7:00 PM" at bounding box center [404, 256] width 38 height 12
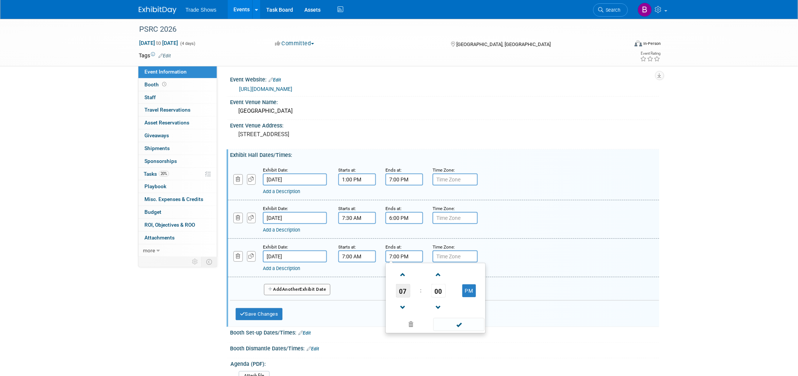
click at [405, 286] on span "07" at bounding box center [403, 291] width 14 height 14
click at [443, 275] on td "02" at bounding box center [448, 275] width 24 height 20
click at [442, 286] on span "00" at bounding box center [438, 291] width 14 height 14
click at [450, 295] on td "30" at bounding box center [448, 295] width 24 height 20
type input "2:30 PM"
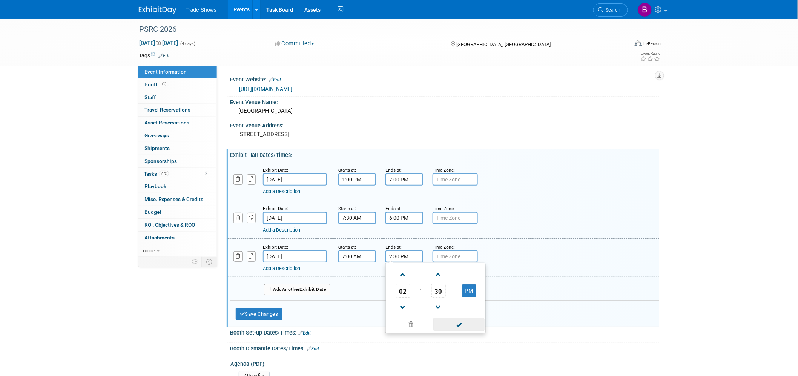
click at [460, 322] on span at bounding box center [458, 324] width 51 height 13
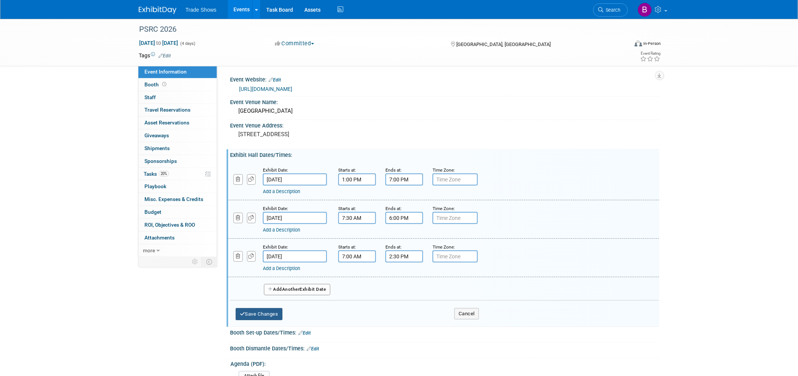
click at [250, 315] on button "Save Changes" at bounding box center [259, 314] width 47 height 12
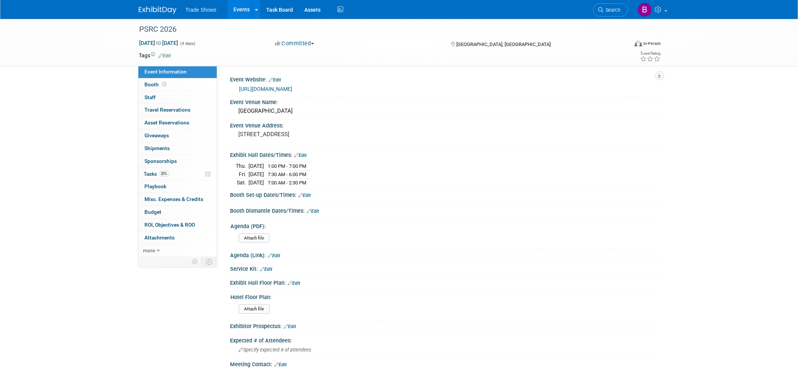
click at [307, 195] on link "Edit" at bounding box center [304, 195] width 12 height 5
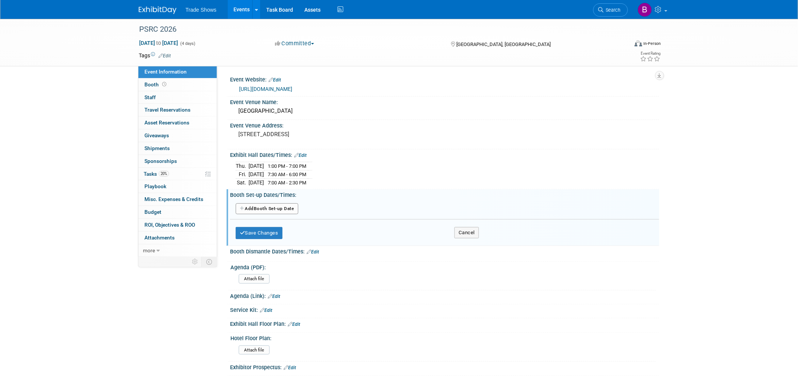
click at [269, 207] on button "Add Another Booth Set-up Date" at bounding box center [267, 208] width 63 height 11
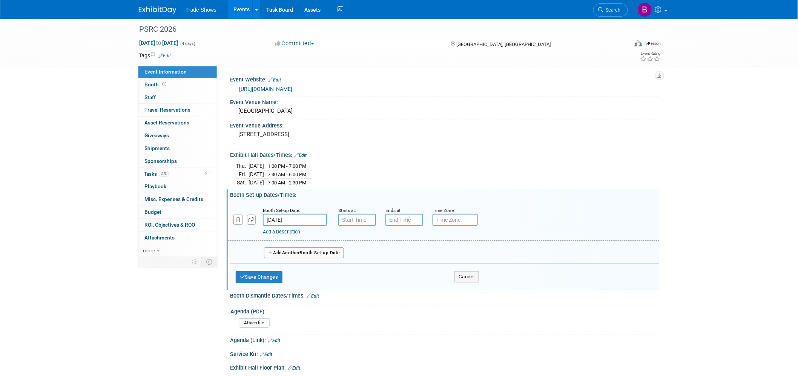
type input "7:00 AM"
click at [355, 216] on input "7:00 AM" at bounding box center [357, 220] width 38 height 12
click at [408, 283] on span at bounding box center [411, 287] width 51 height 13
click at [397, 223] on input "7:00 PM" at bounding box center [404, 220] width 38 height 12
click at [403, 255] on span "07" at bounding box center [403, 254] width 14 height 14
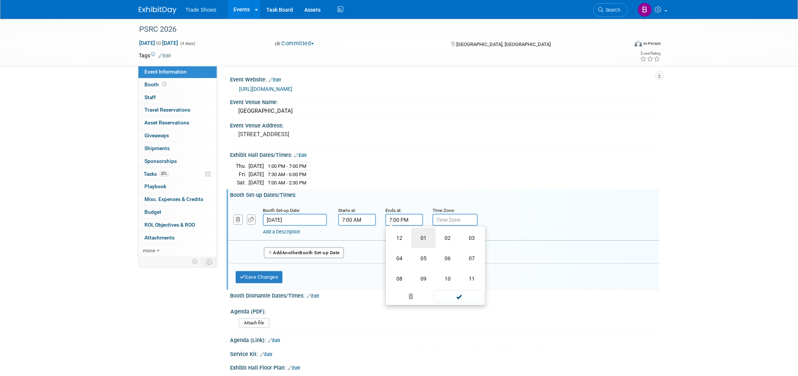
click at [425, 242] on td "01" at bounding box center [423, 238] width 24 height 20
click at [440, 254] on span "00" at bounding box center [438, 254] width 14 height 14
click at [446, 257] on td "30" at bounding box center [448, 258] width 24 height 20
type input "1:30 PM"
click at [468, 287] on span at bounding box center [458, 287] width 51 height 13
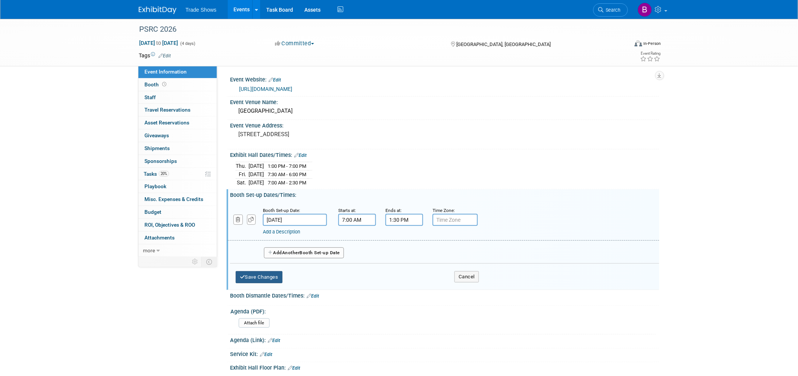
click at [268, 278] on button "Save Changes" at bounding box center [259, 277] width 47 height 12
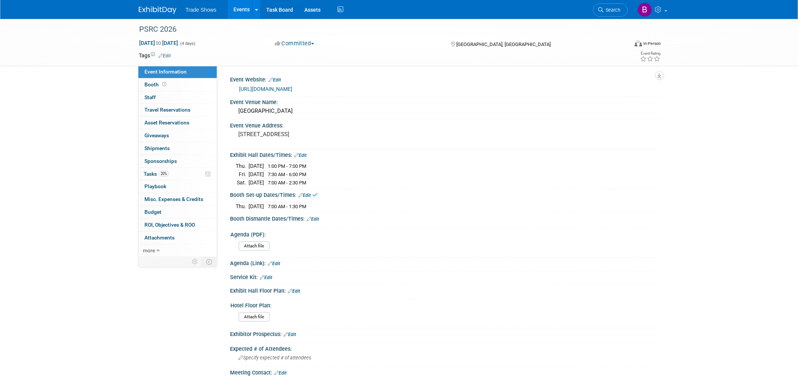
click at [316, 216] on link "Edit" at bounding box center [313, 218] width 12 height 5
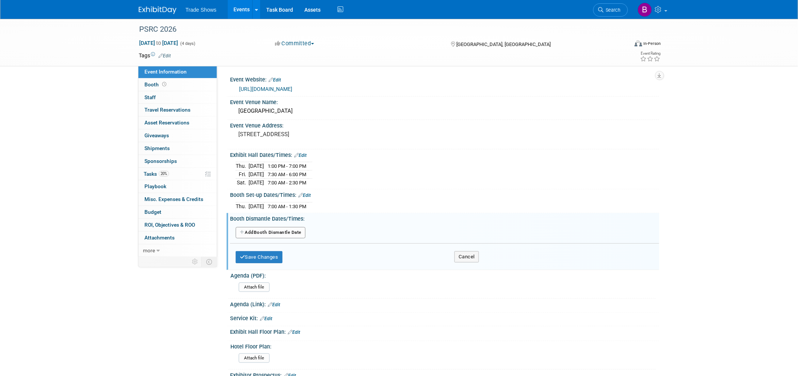
click at [274, 229] on button "Add Another Booth Dismantle Date" at bounding box center [271, 232] width 70 height 11
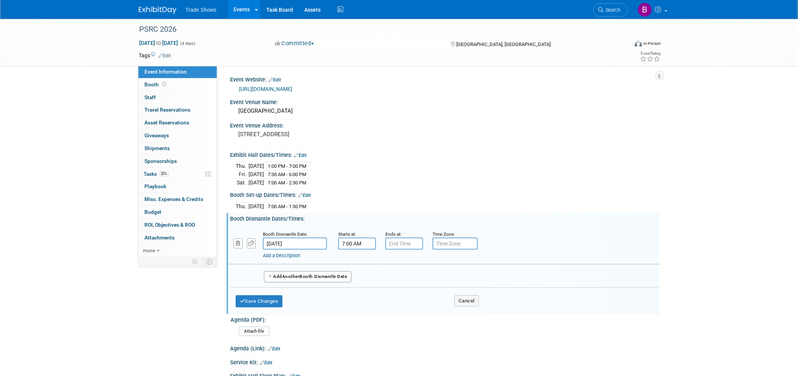
click at [349, 242] on input "7:00 AM" at bounding box center [357, 244] width 38 height 12
click at [357, 273] on span "07" at bounding box center [356, 278] width 14 height 14
click at [396, 259] on td "02" at bounding box center [400, 262] width 24 height 20
click at [396, 277] on span "00" at bounding box center [391, 278] width 14 height 14
click at [408, 280] on td "30" at bounding box center [400, 282] width 24 height 20
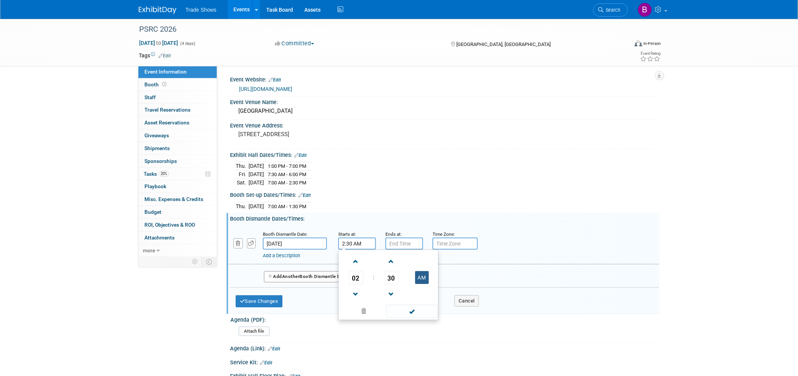
click at [427, 277] on button "AM" at bounding box center [422, 277] width 14 height 13
type input "2:30 PM"
click at [405, 298] on td at bounding box center [391, 293] width 31 height 19
click at [410, 309] on span at bounding box center [411, 311] width 51 height 13
click at [394, 243] on input "7:00 PM" at bounding box center [404, 244] width 38 height 12
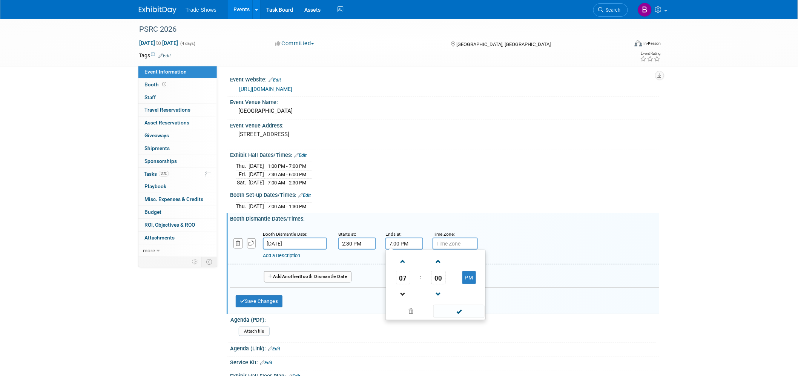
click at [399, 284] on link at bounding box center [403, 293] width 14 height 19
click at [407, 279] on span "06" at bounding box center [403, 278] width 14 height 14
click at [426, 279] on td "05" at bounding box center [423, 282] width 24 height 20
click at [435, 277] on span "00" at bounding box center [438, 278] width 14 height 14
click at [443, 284] on td "30" at bounding box center [448, 282] width 24 height 20
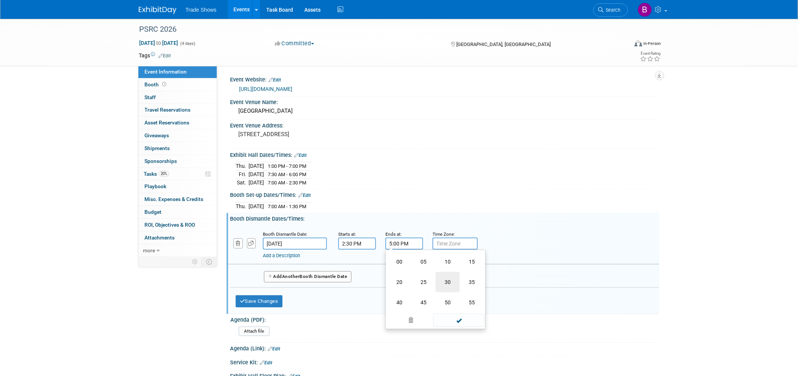
type input "5:30 PM"
click at [463, 305] on span at bounding box center [458, 311] width 51 height 13
click at [249, 299] on button "Save Changes" at bounding box center [259, 301] width 47 height 12
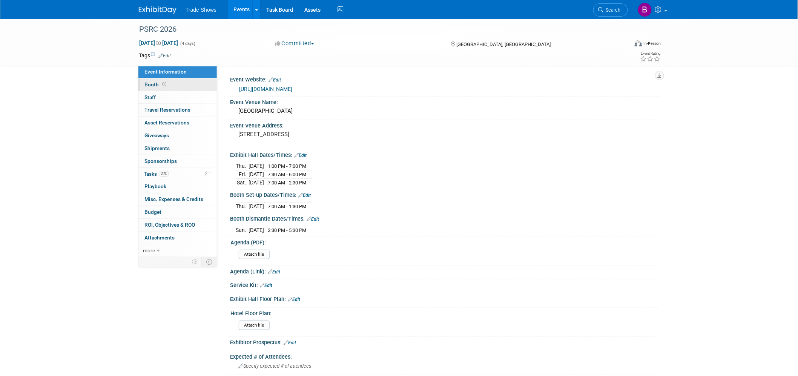
click at [166, 84] on span at bounding box center [164, 84] width 7 height 6
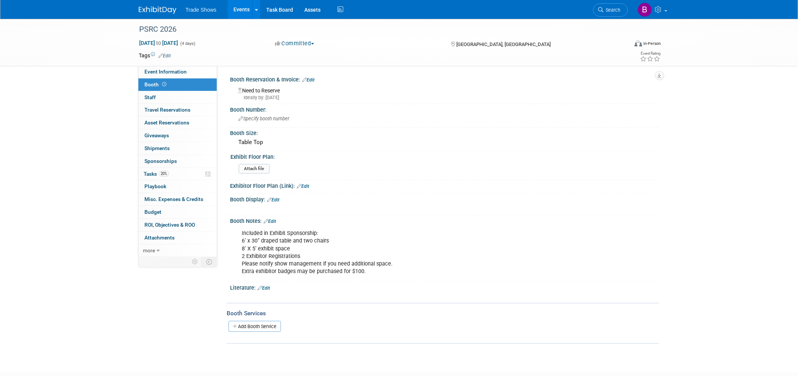
click at [311, 77] on link "Edit" at bounding box center [308, 79] width 12 height 5
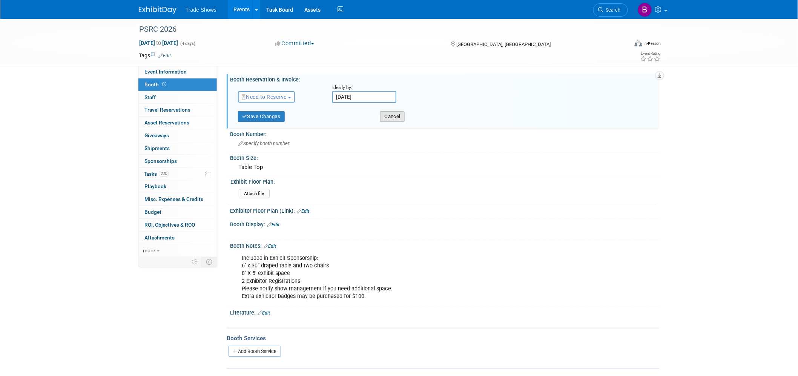
click at [388, 115] on button "Cancel" at bounding box center [392, 116] width 25 height 11
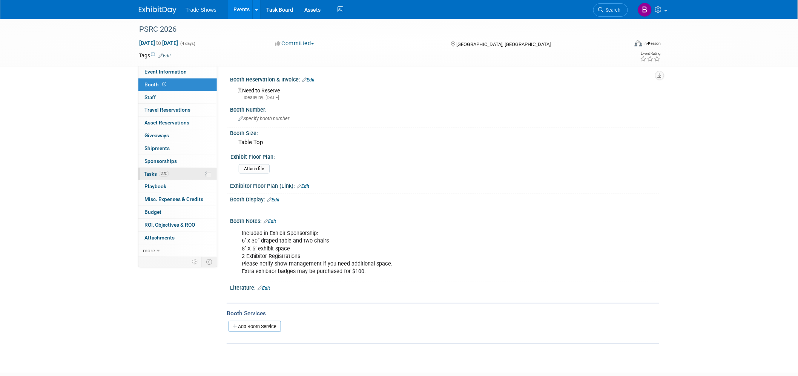
click at [158, 177] on link "20% Tasks 20%" at bounding box center [177, 174] width 78 height 12
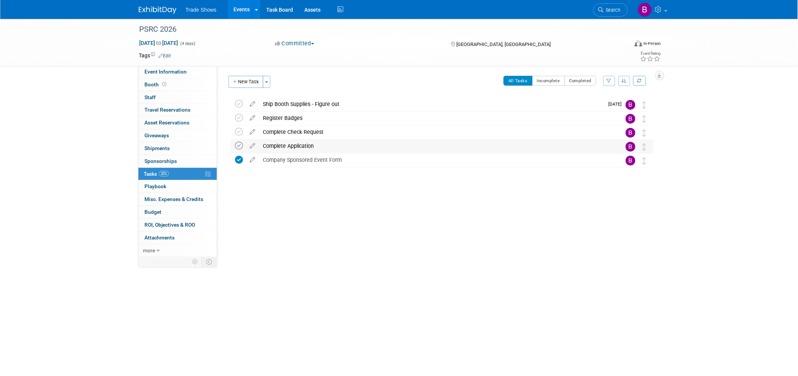
click at [241, 148] on icon at bounding box center [239, 146] width 8 height 8
click at [251, 145] on icon at bounding box center [252, 144] width 13 height 9
select select "9"
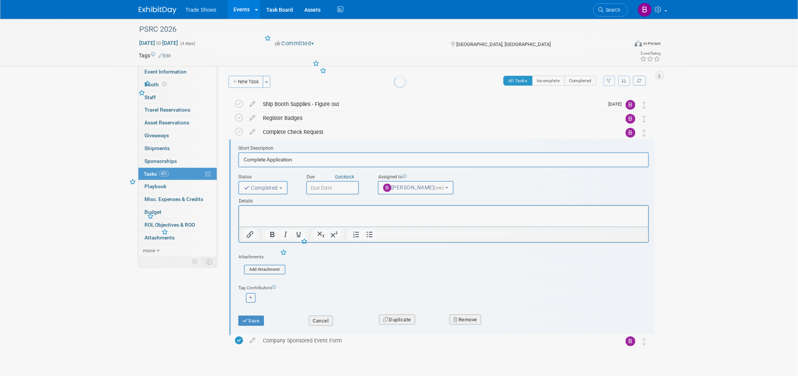
scroll to position [18, 0]
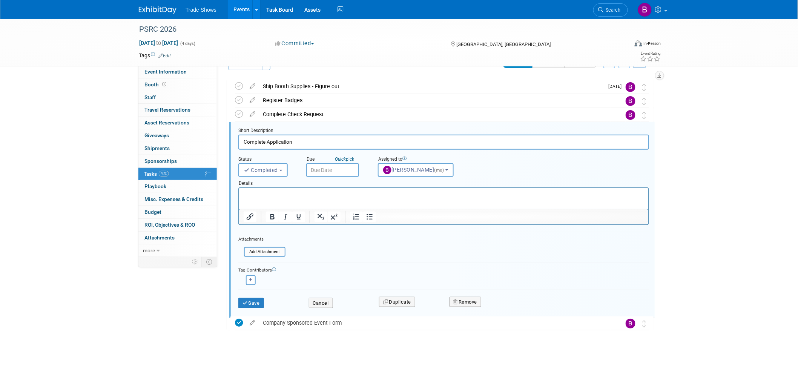
click at [279, 198] on html at bounding box center [443, 193] width 409 height 10
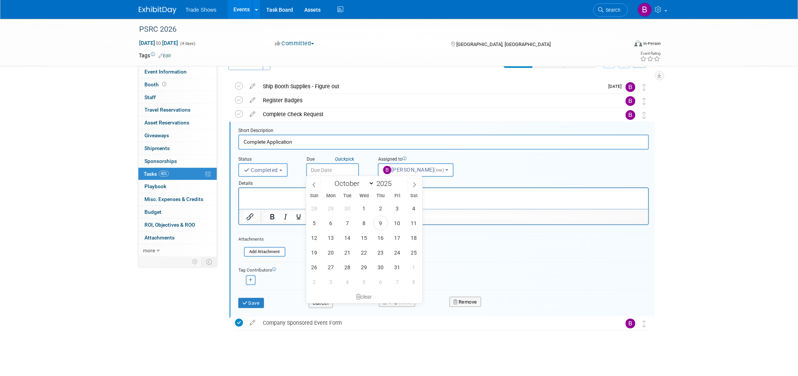
click at [317, 170] on input "text" at bounding box center [332, 170] width 53 height 14
click at [383, 229] on span "9" at bounding box center [380, 223] width 15 height 15
type input "Oct 9, 2025"
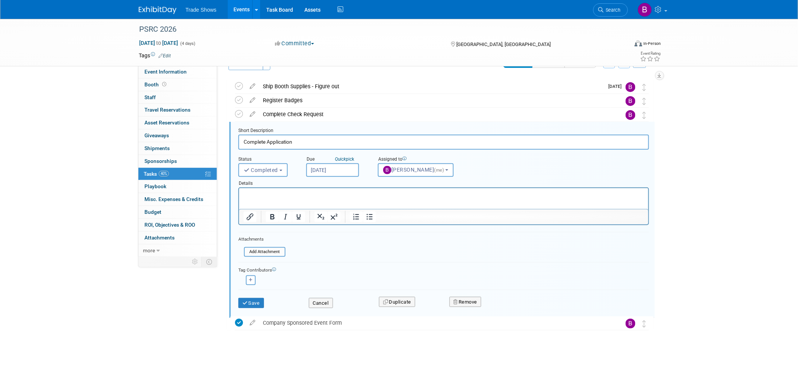
click at [359, 198] on html at bounding box center [443, 193] width 409 height 10
click at [256, 298] on button "Save" at bounding box center [251, 303] width 26 height 11
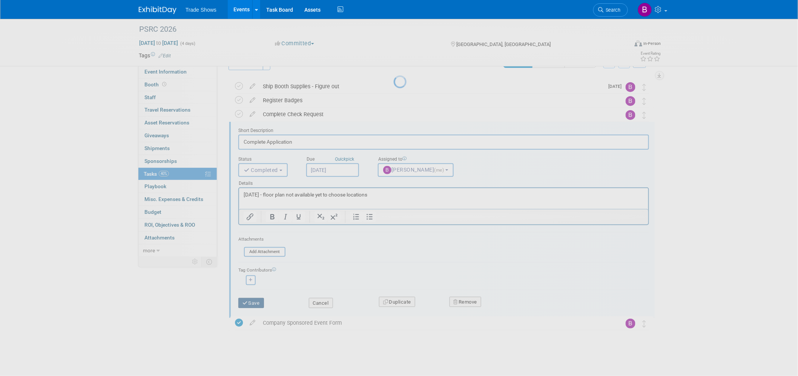
scroll to position [0, 0]
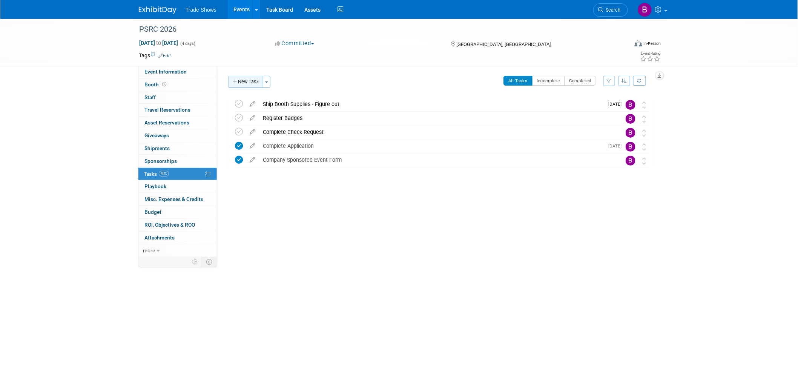
click at [256, 82] on button "New Task" at bounding box center [246, 82] width 35 height 12
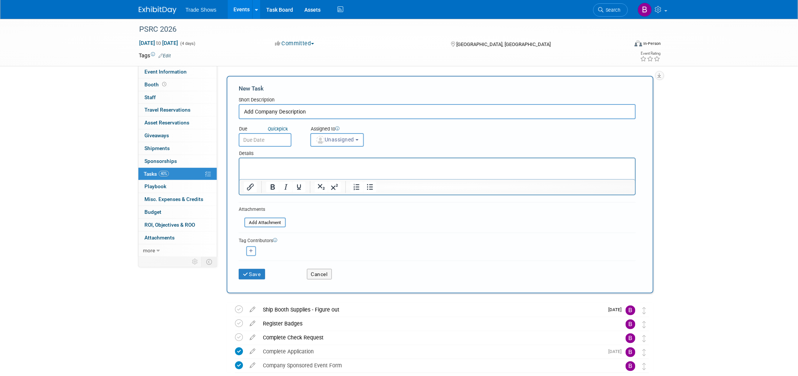
type input "Add Company Description"
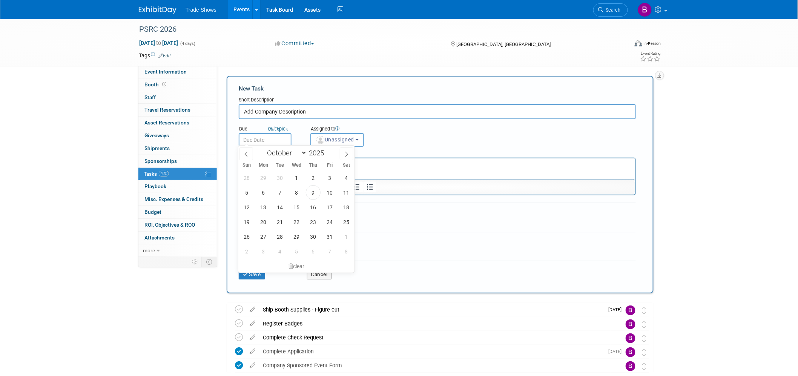
click at [268, 141] on input "text" at bounding box center [265, 140] width 53 height 14
click at [346, 152] on icon at bounding box center [346, 154] width 5 height 5
select select "11"
click at [346, 152] on icon at bounding box center [346, 154] width 5 height 5
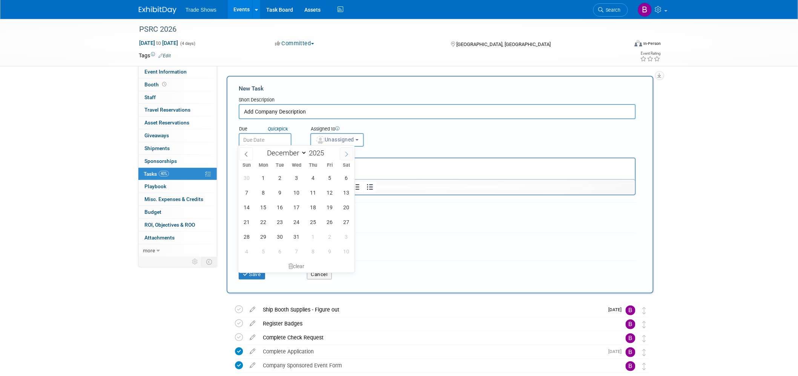
type input "2026"
click at [346, 152] on icon at bounding box center [346, 154] width 5 height 5
select select "2"
click at [296, 190] on span "11" at bounding box center [296, 192] width 15 height 15
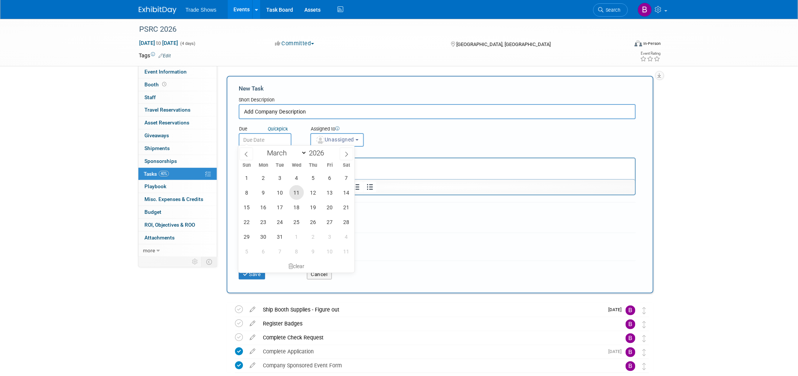
type input "Mar 11, 2026"
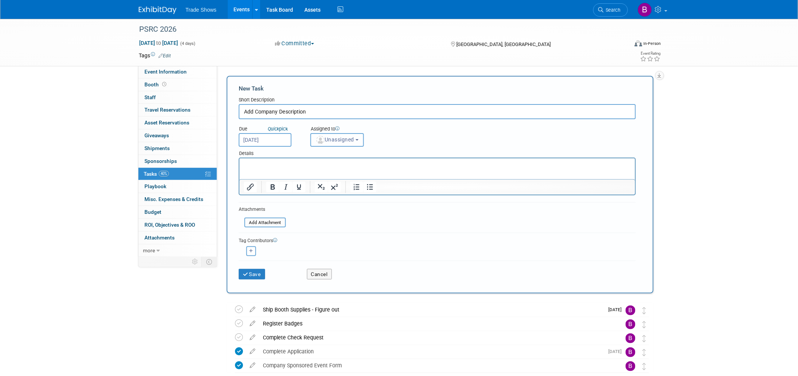
click at [337, 140] on span "Unassigned" at bounding box center [335, 140] width 38 height 6
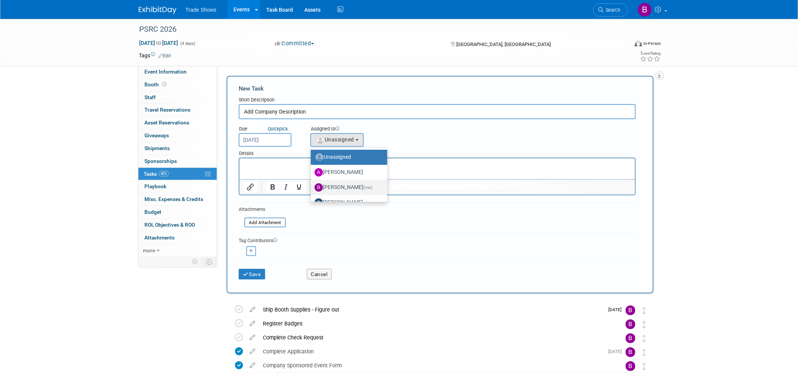
click at [338, 185] on label "Becca Rensi (me)" at bounding box center [346, 187] width 65 height 12
click at [312, 185] on input "Becca Rensi (me)" at bounding box center [309, 186] width 5 height 5
select select "ea71e12e-5ca3-4b49-8008-3a5742e0e7c7"
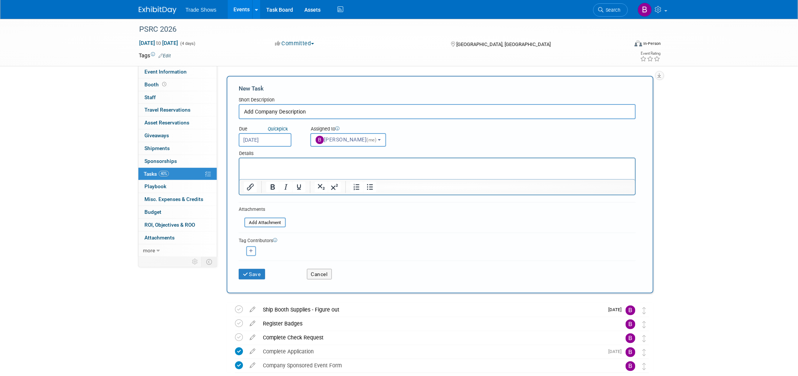
click at [327, 169] on html at bounding box center [437, 163] width 396 height 11
click at [258, 269] on button "Save" at bounding box center [252, 274] width 26 height 11
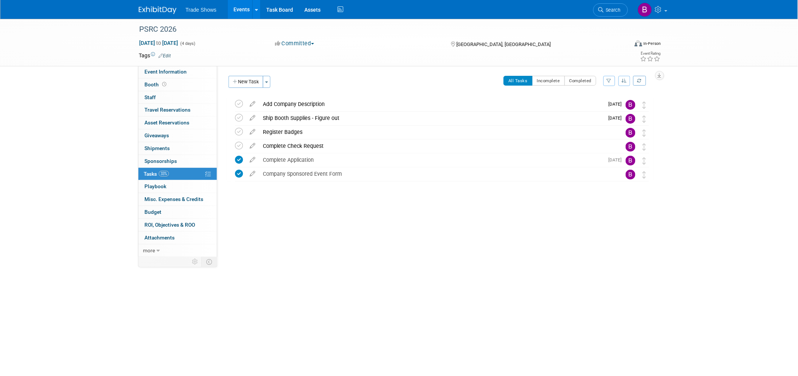
click at [161, 13] on img at bounding box center [158, 10] width 38 height 8
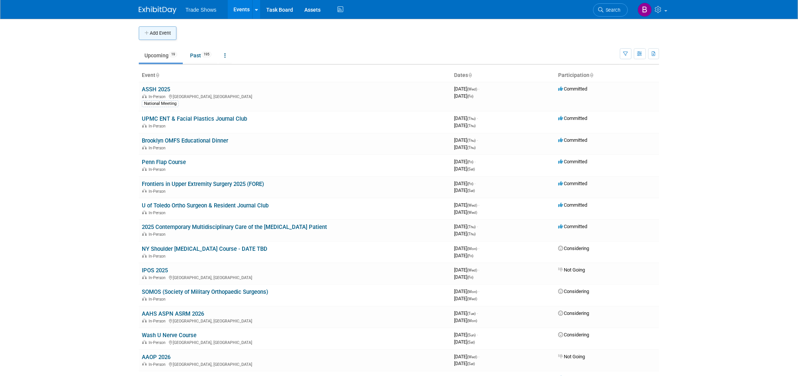
click at [160, 34] on button "Add Event" at bounding box center [158, 33] width 38 height 14
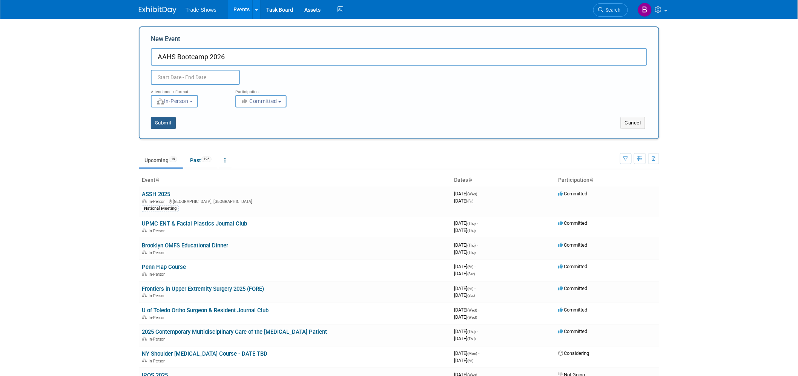
type input "AAHS Bootcamp 2026"
click at [162, 123] on button "Submit" at bounding box center [163, 123] width 25 height 12
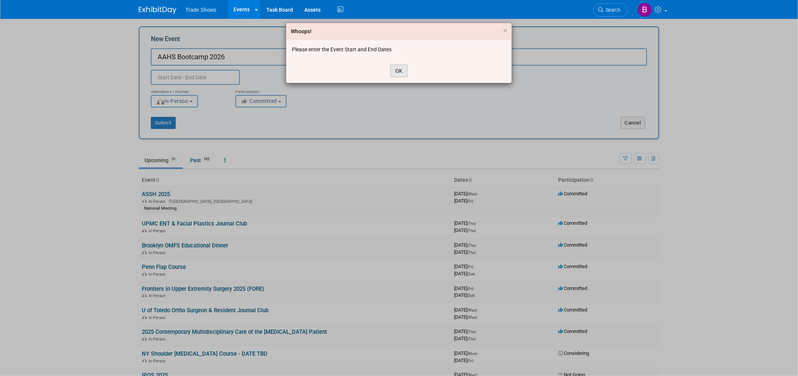
click at [399, 75] on button "OK" at bounding box center [398, 70] width 17 height 13
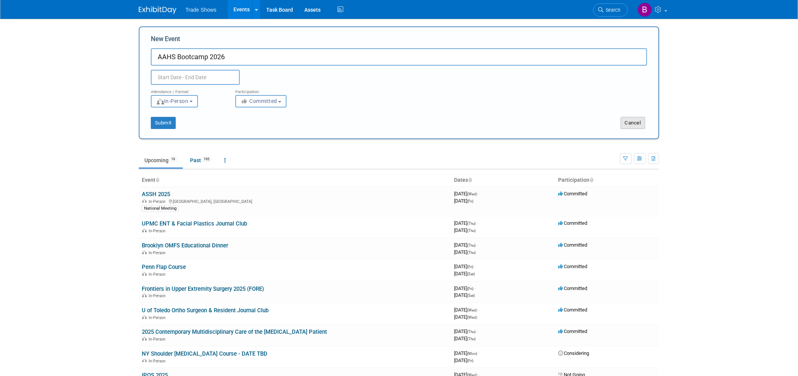
click at [630, 118] on button "Cancel" at bounding box center [633, 123] width 25 height 12
